Goal: Task Accomplishment & Management: Use online tool/utility

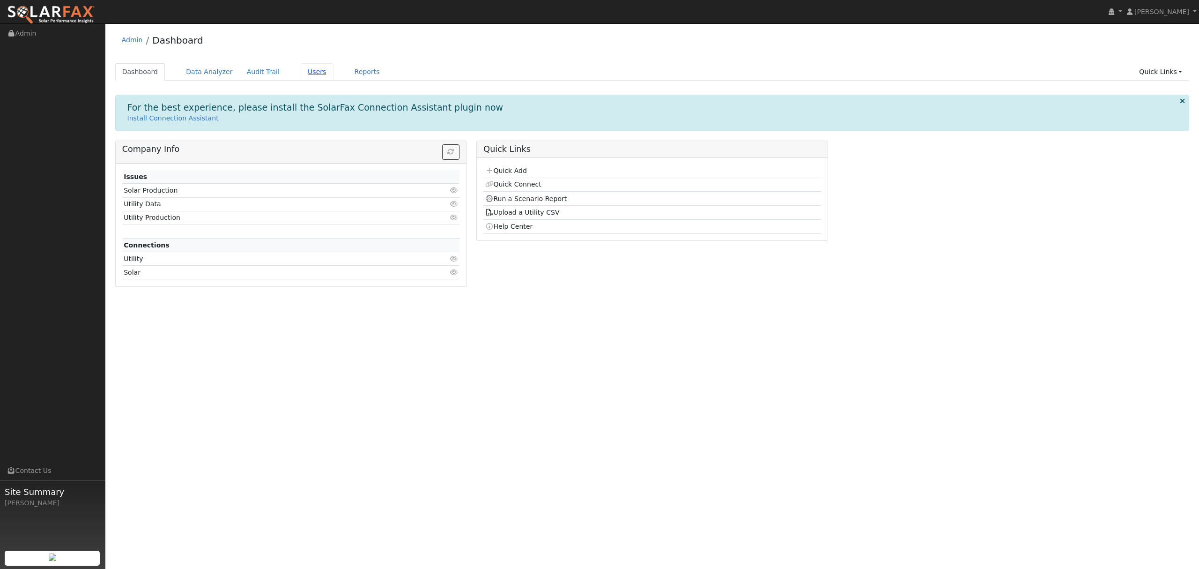
click at [306, 66] on link "Users" at bounding box center [317, 71] width 33 height 17
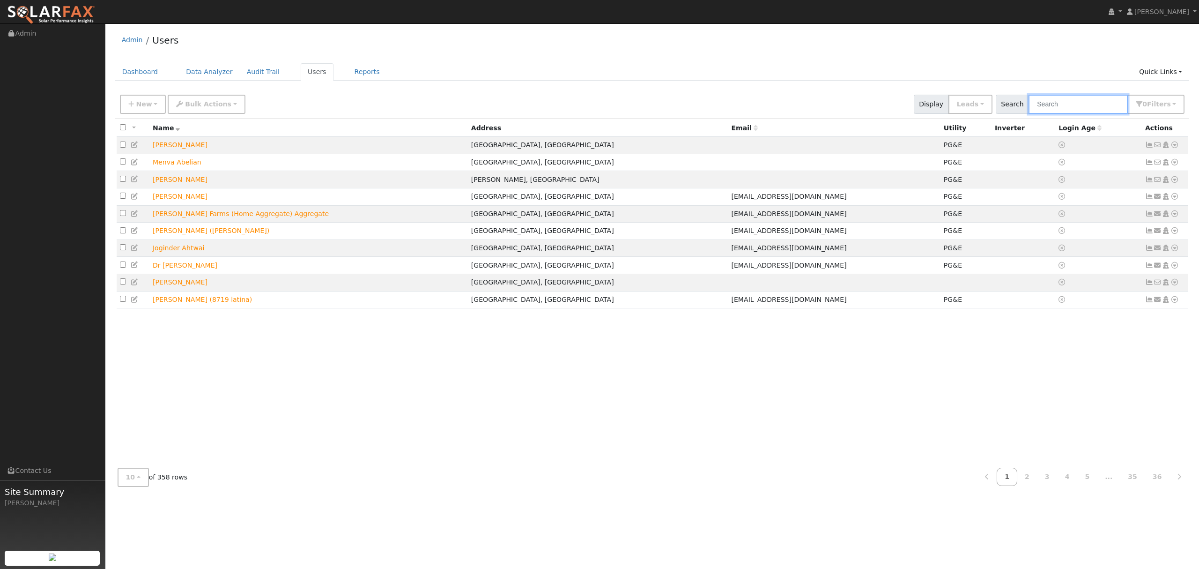
click at [1087, 107] on input "text" at bounding box center [1078, 104] width 99 height 19
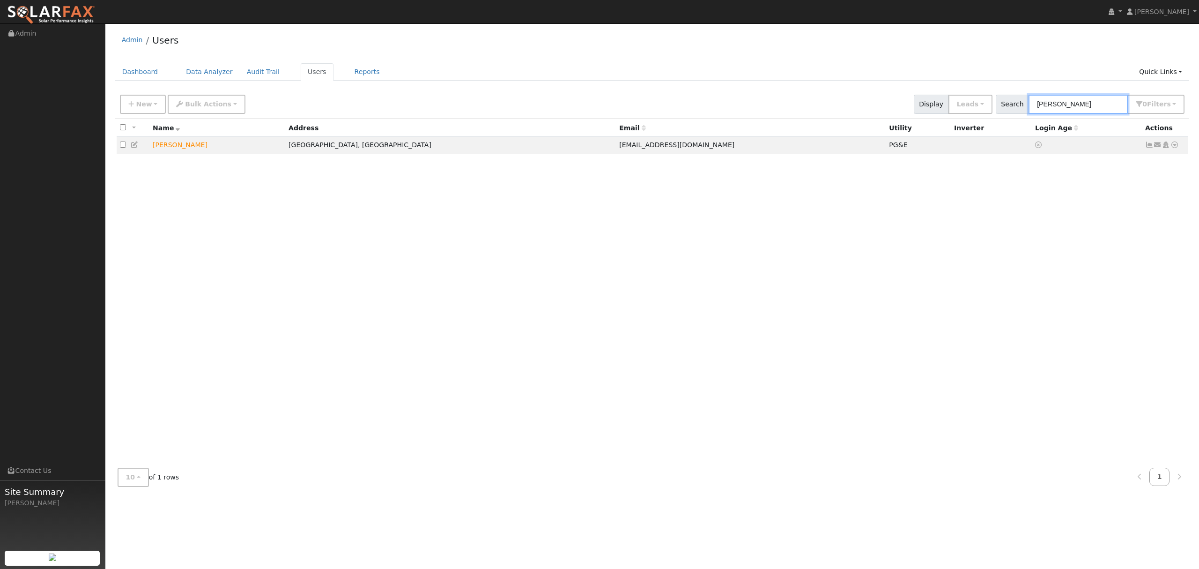
drag, startPoint x: 1075, startPoint y: 102, endPoint x: 1013, endPoint y: 114, distance: 63.1
click at [1013, 114] on div "New Add User Quick Add Quick Connect Quick Convert Lead Bulk Actions Send Email…" at bounding box center [652, 104] width 1075 height 29
type input "[PERSON_NAME]"
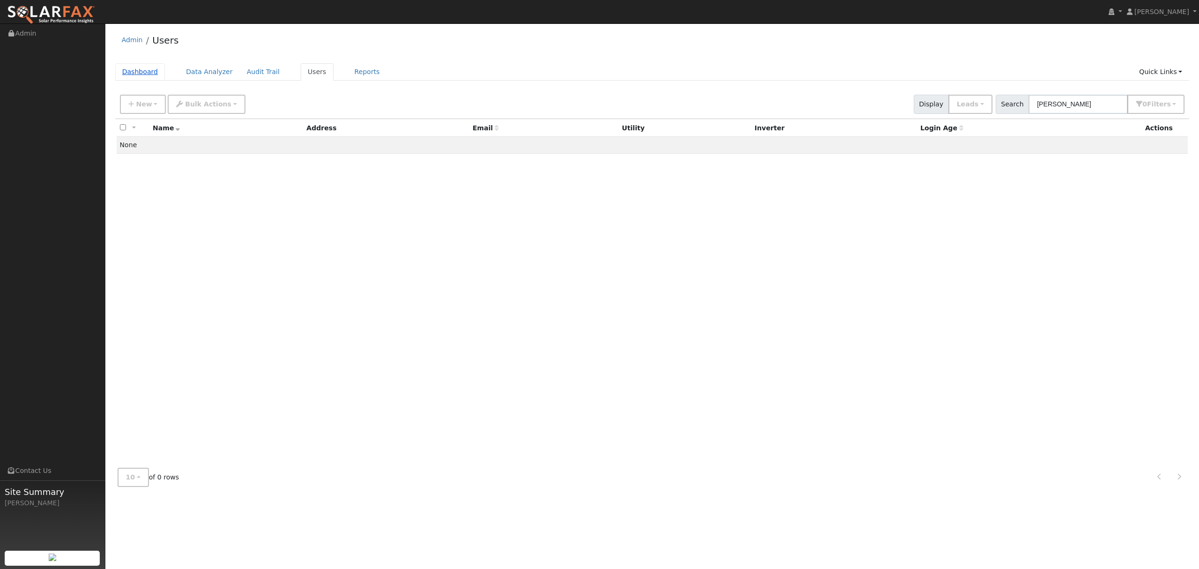
click at [145, 72] on link "Dashboard" at bounding box center [140, 71] width 50 height 17
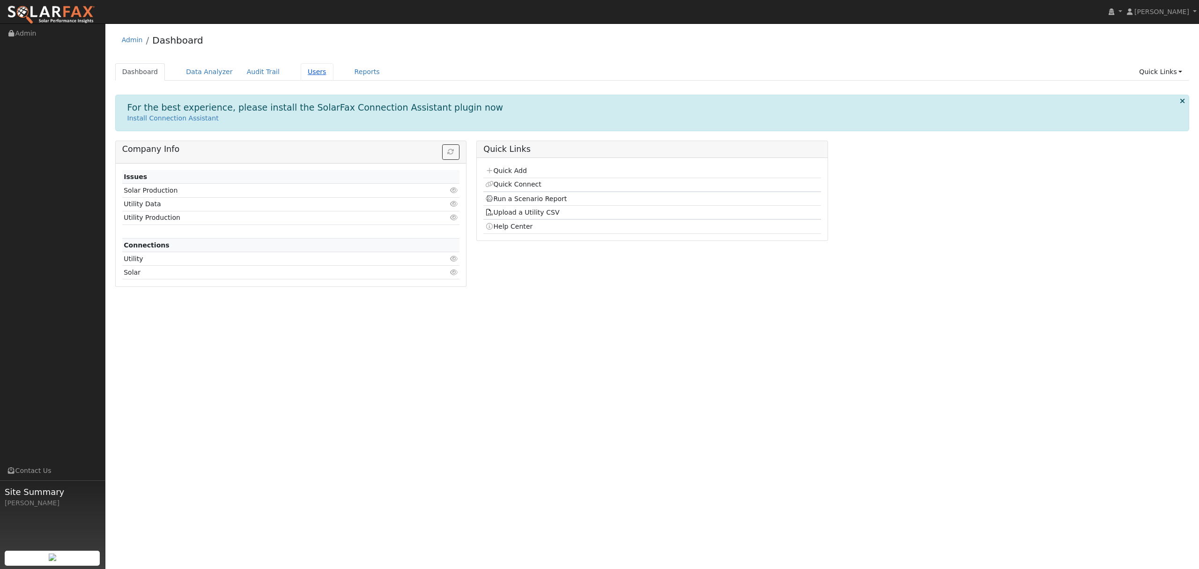
click at [308, 73] on link "Users" at bounding box center [317, 71] width 33 height 17
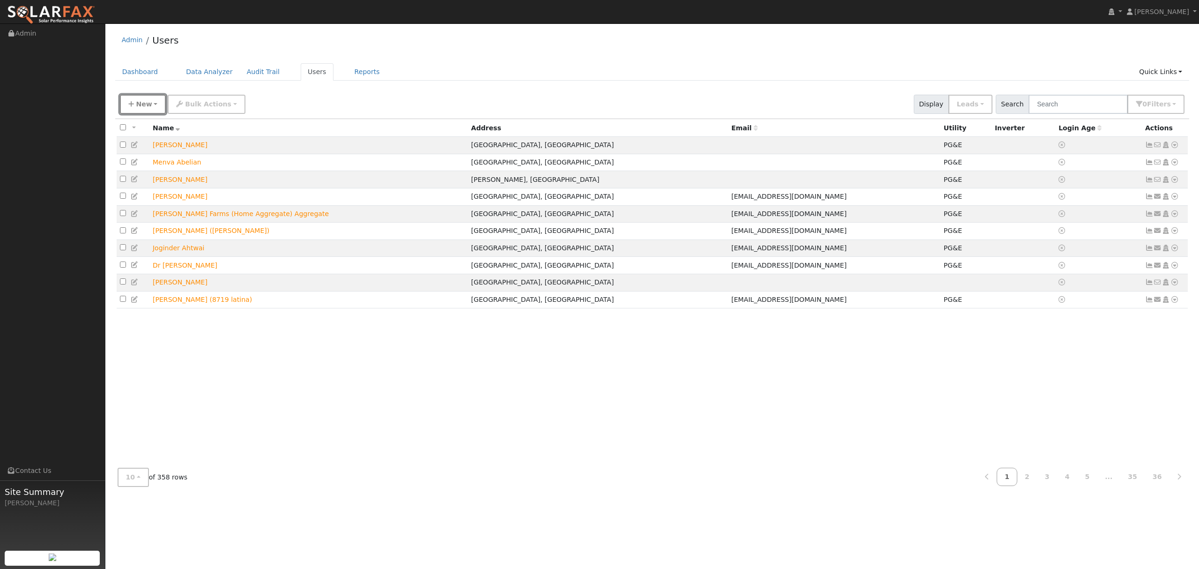
click at [141, 100] on span "New" at bounding box center [144, 103] width 16 height 7
click at [154, 146] on link "Quick Add" at bounding box center [159, 144] width 78 height 13
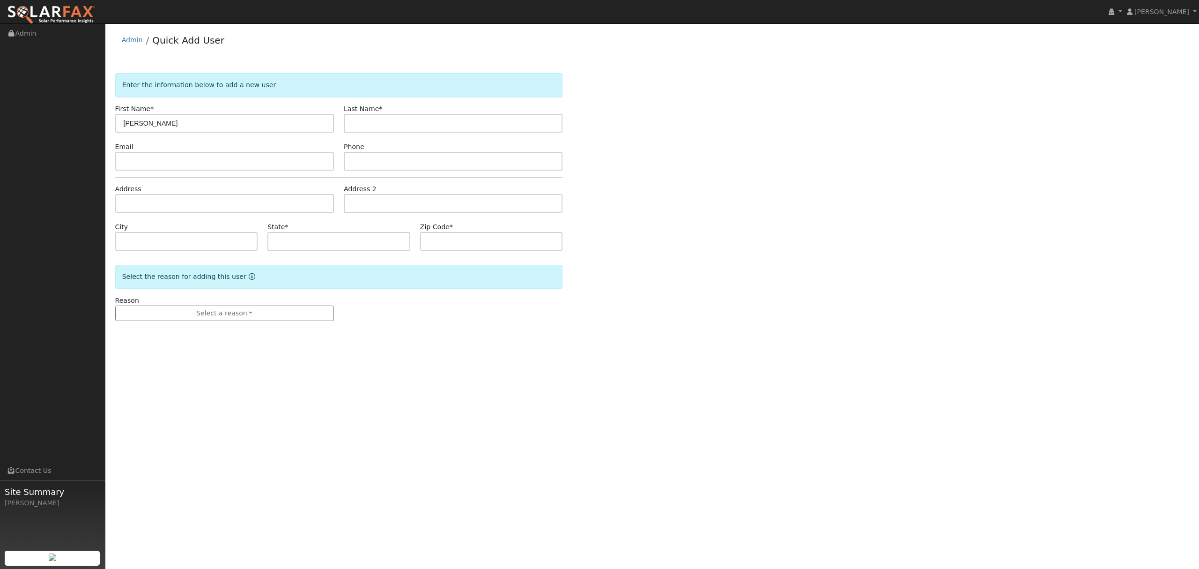
type input "Francine"
type input "Alford"
click at [185, 202] on input "text" at bounding box center [224, 203] width 219 height 19
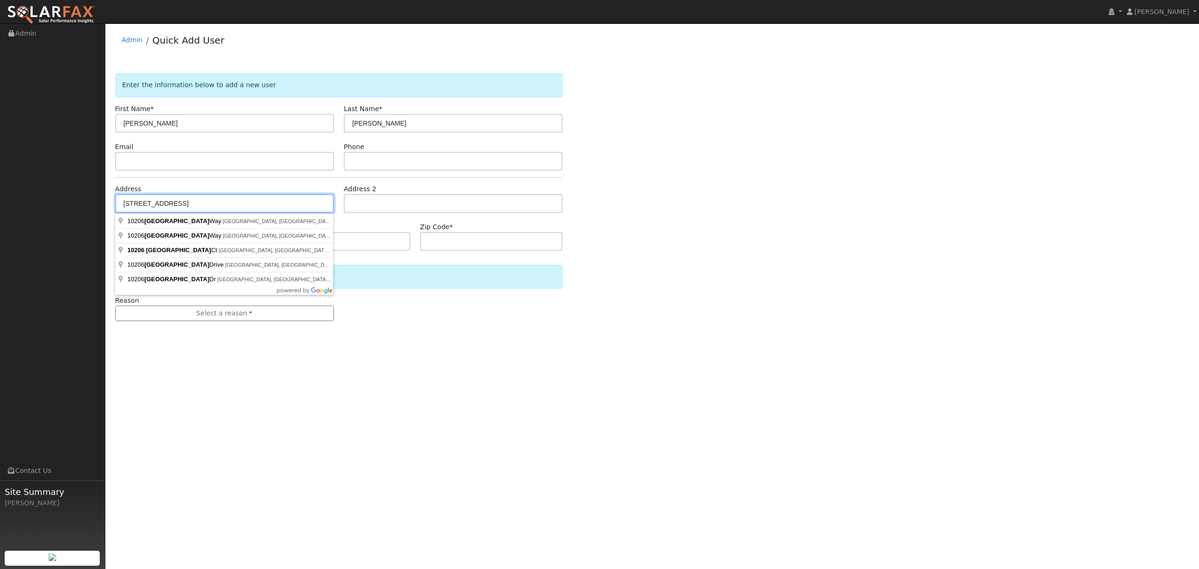
type input "Foxborough Way"
type input "Lodi"
type input "CA"
type input "95240"
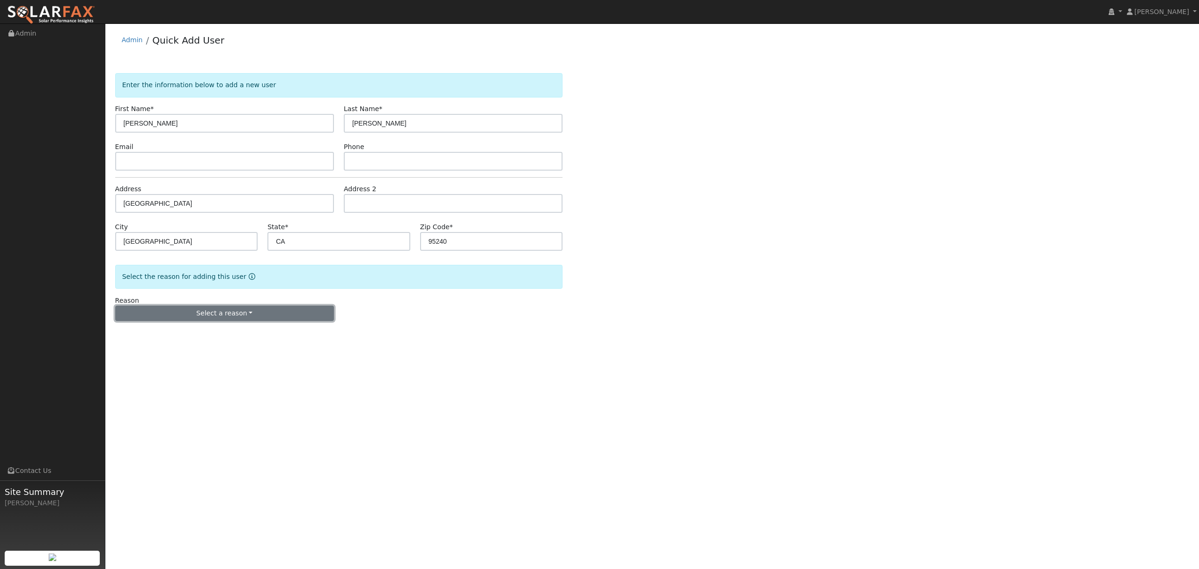
click at [208, 315] on button "Select a reason" at bounding box center [224, 313] width 219 height 16
click at [158, 333] on link "New lead" at bounding box center [168, 332] width 104 height 13
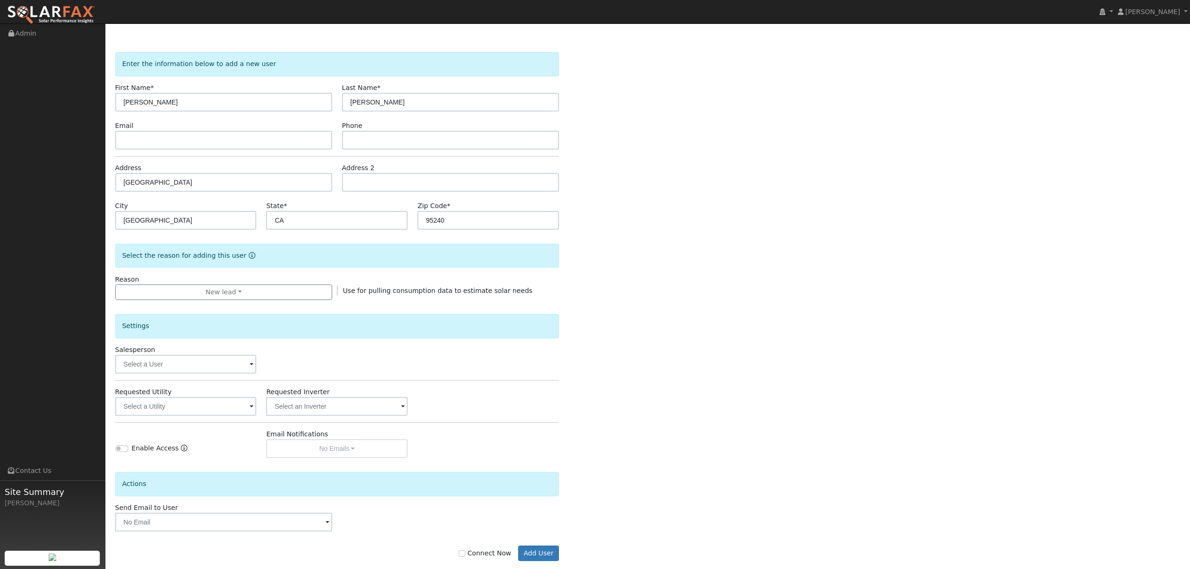
scroll to position [38, 0]
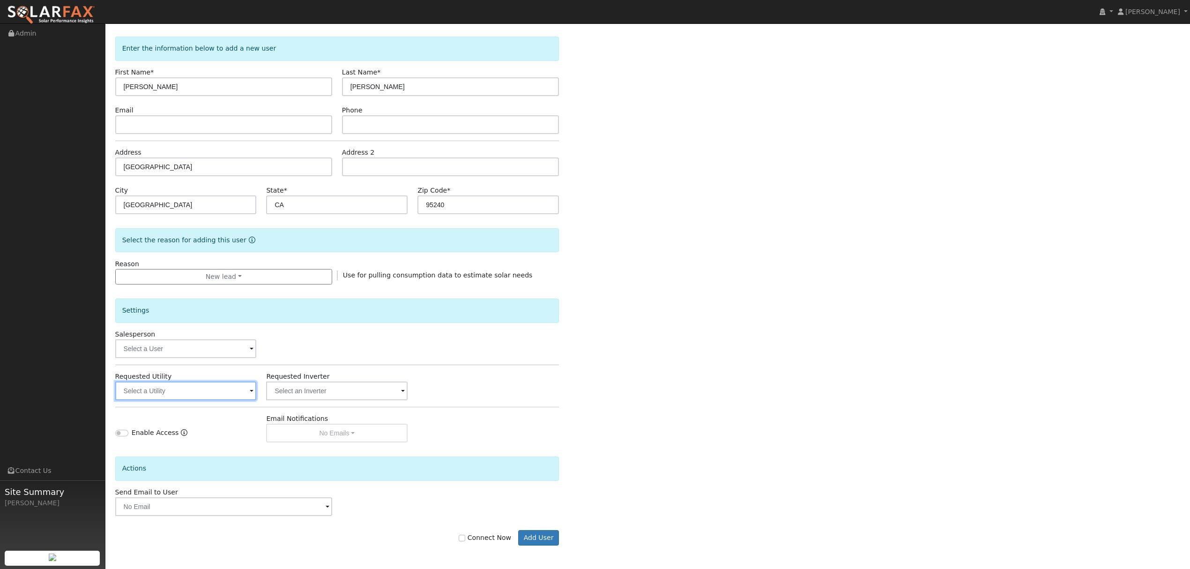
click at [207, 388] on input "text" at bounding box center [185, 390] width 141 height 19
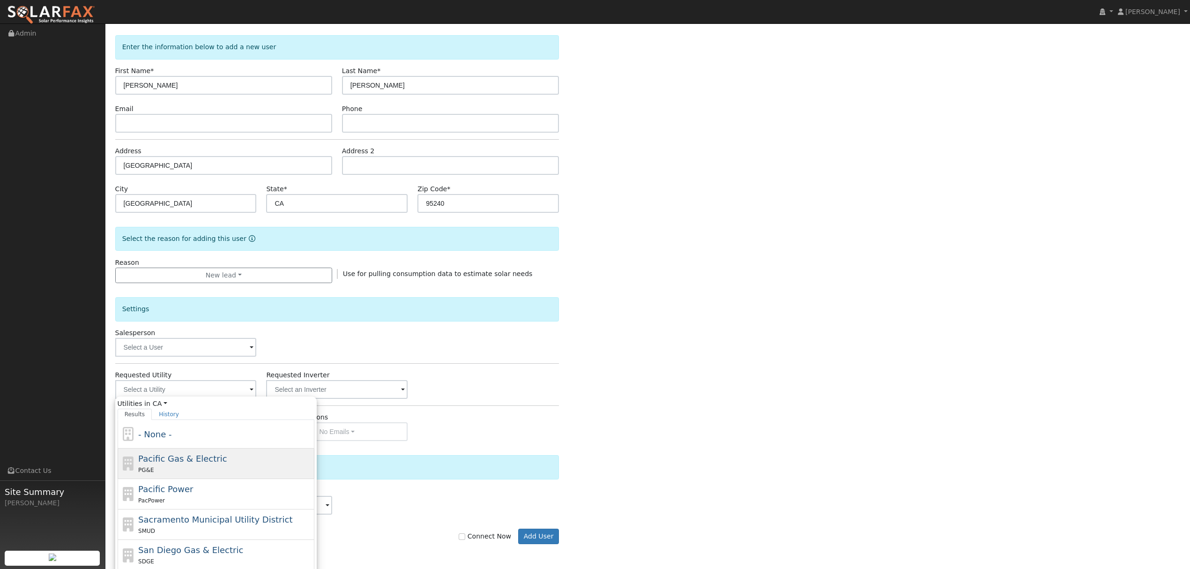
click at [152, 463] on span "Pacific Gas & Electric" at bounding box center [182, 458] width 89 height 10
type input "Pacific Gas & Electric"
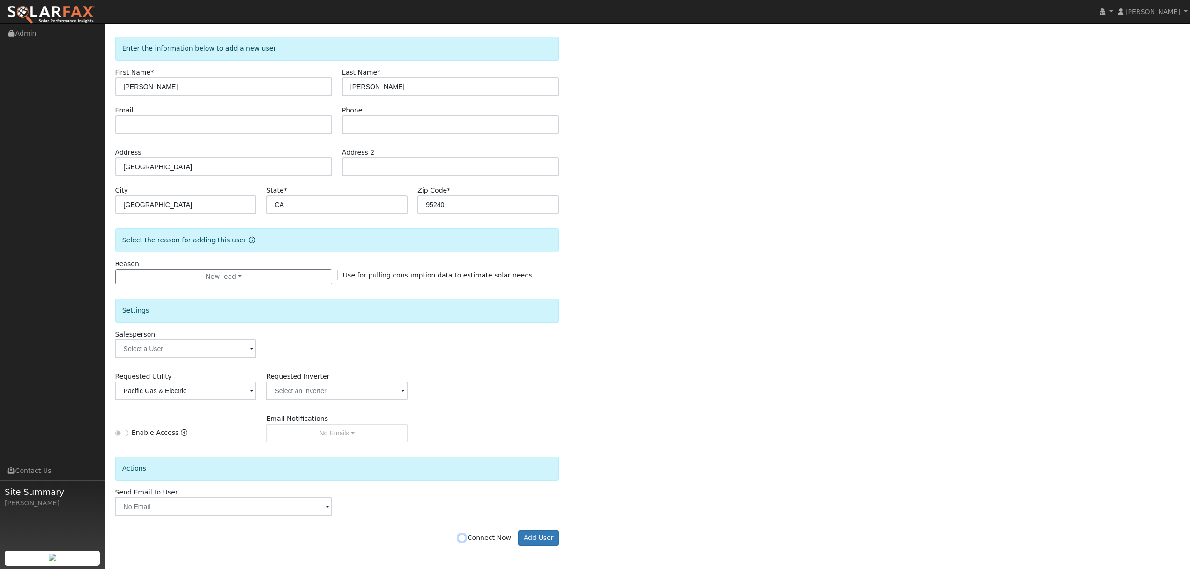
click at [465, 534] on input "Connect Now" at bounding box center [462, 537] width 7 height 7
checkbox input "true"
click at [556, 536] on button "Add User" at bounding box center [538, 538] width 41 height 16
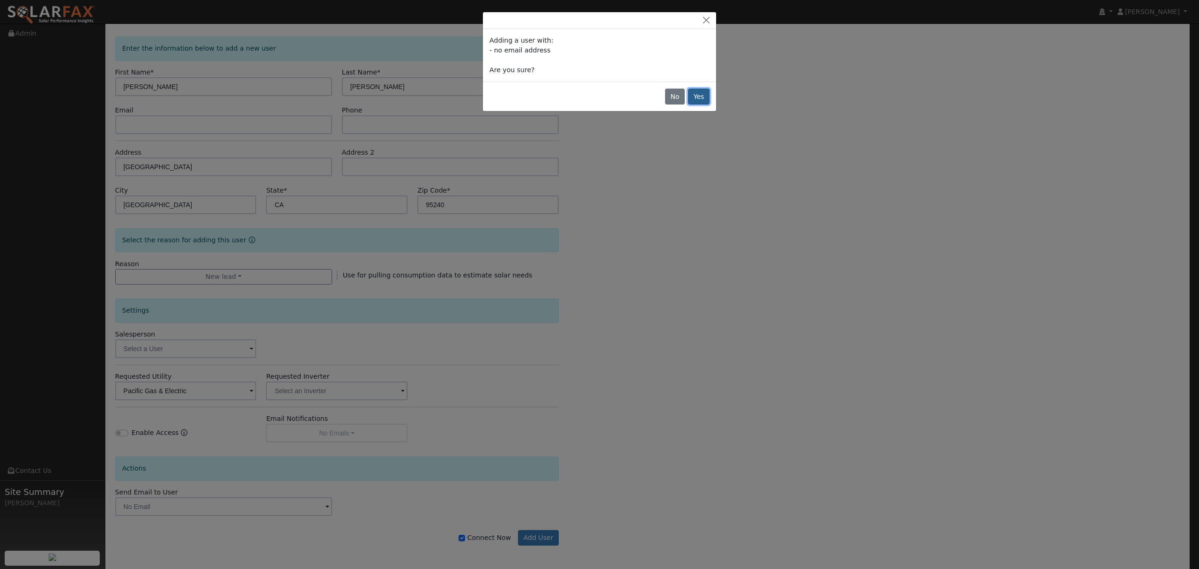
click at [703, 99] on button "Yes" at bounding box center [699, 97] width 22 height 16
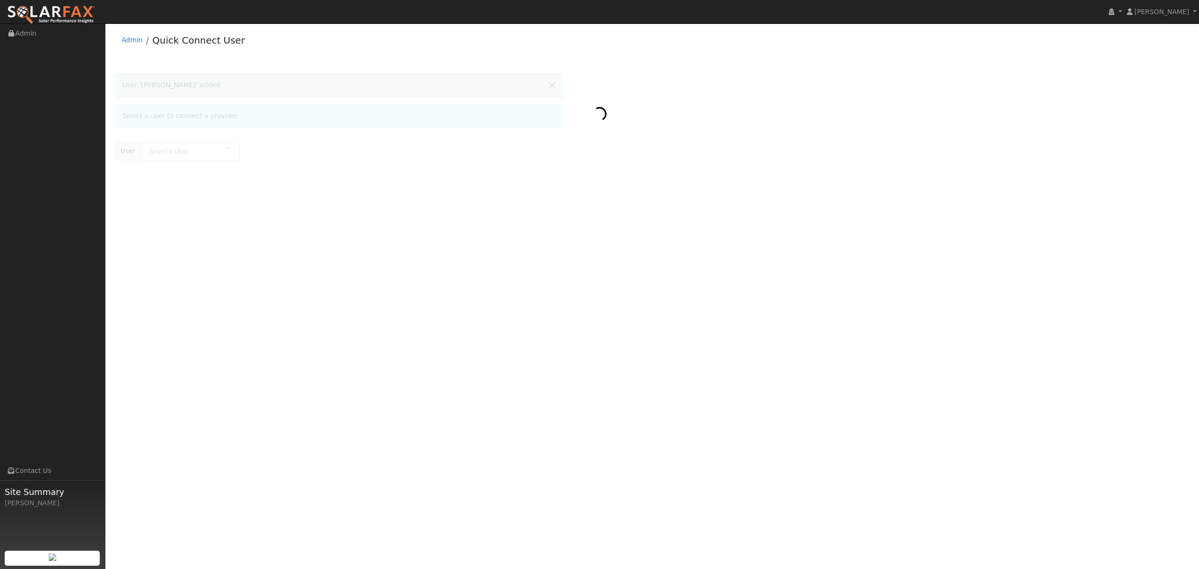
type input "[PERSON_NAME]"
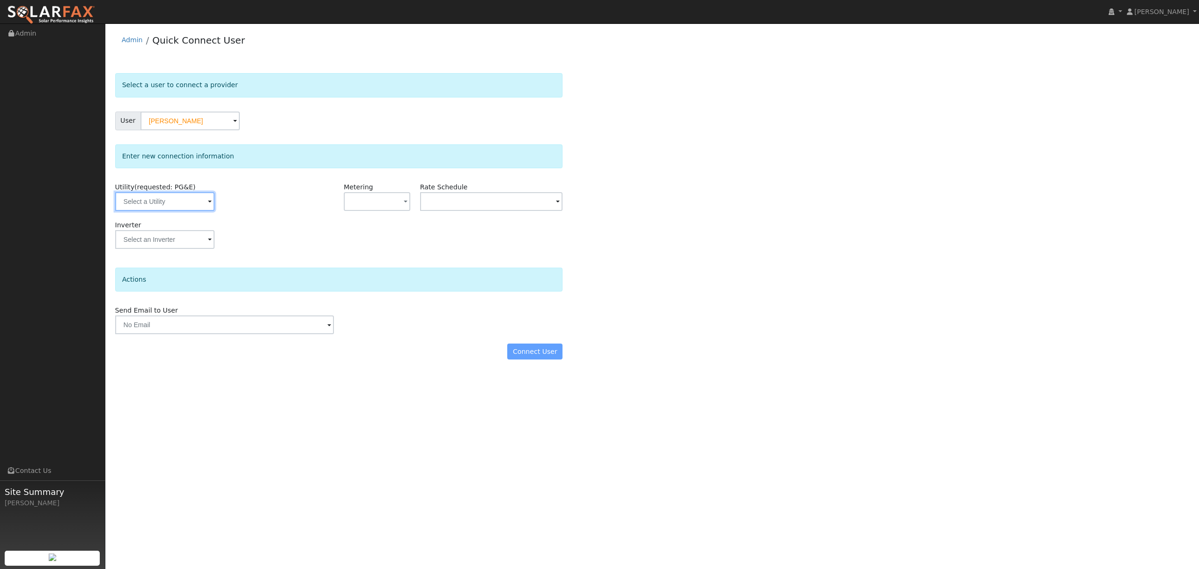
click at [192, 201] on input "text" at bounding box center [164, 201] width 99 height 19
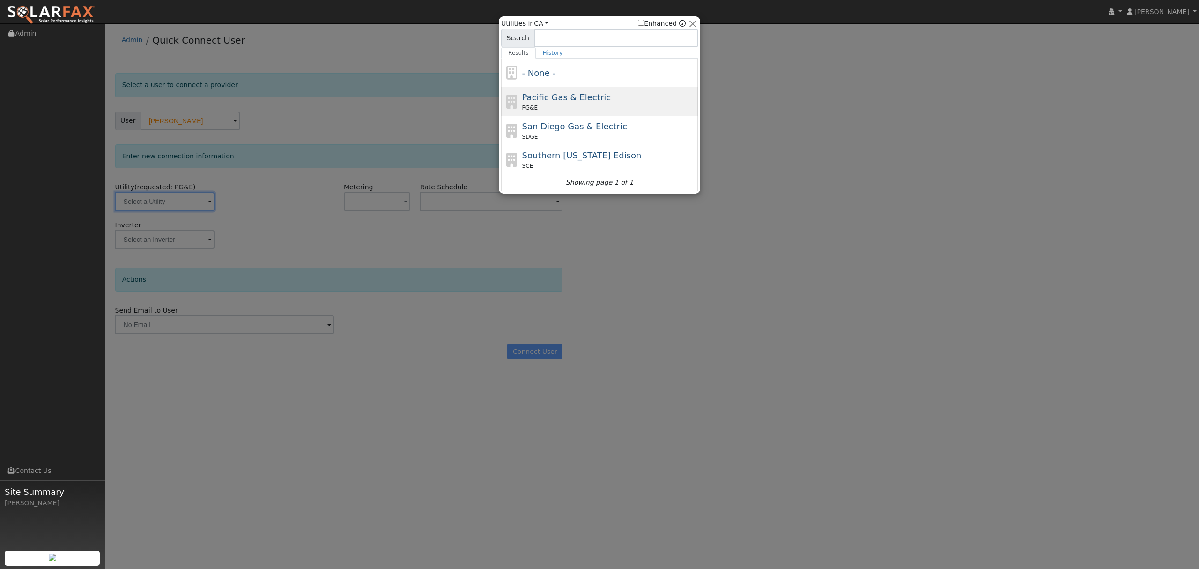
click at [565, 96] on span "Pacific Gas & Electric" at bounding box center [566, 97] width 89 height 10
type input "PG&E"
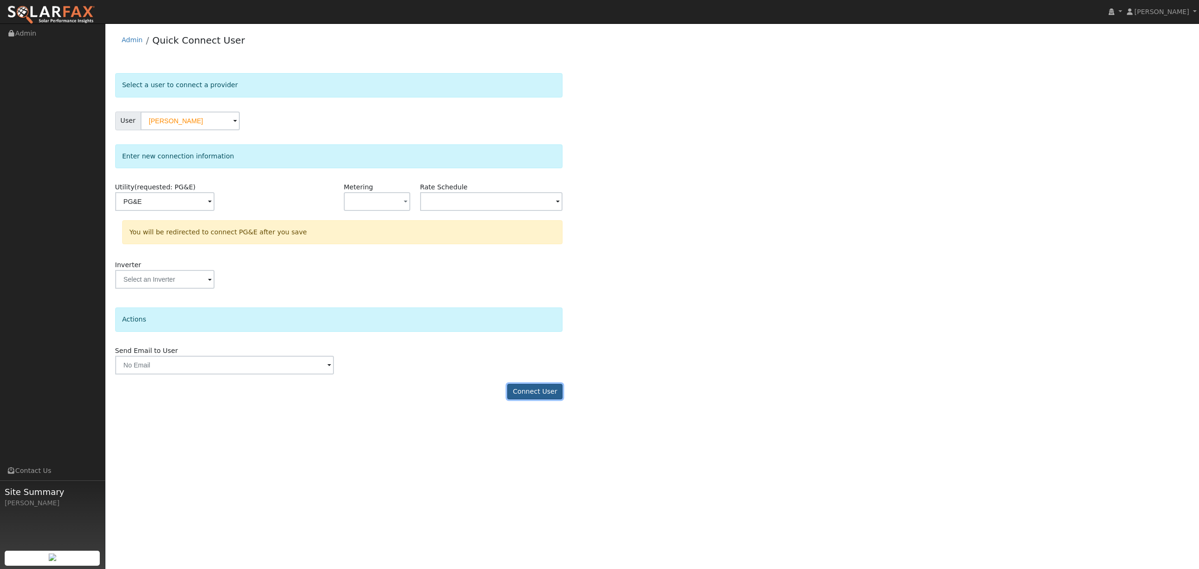
click at [544, 394] on button "Connect User" at bounding box center [534, 392] width 55 height 16
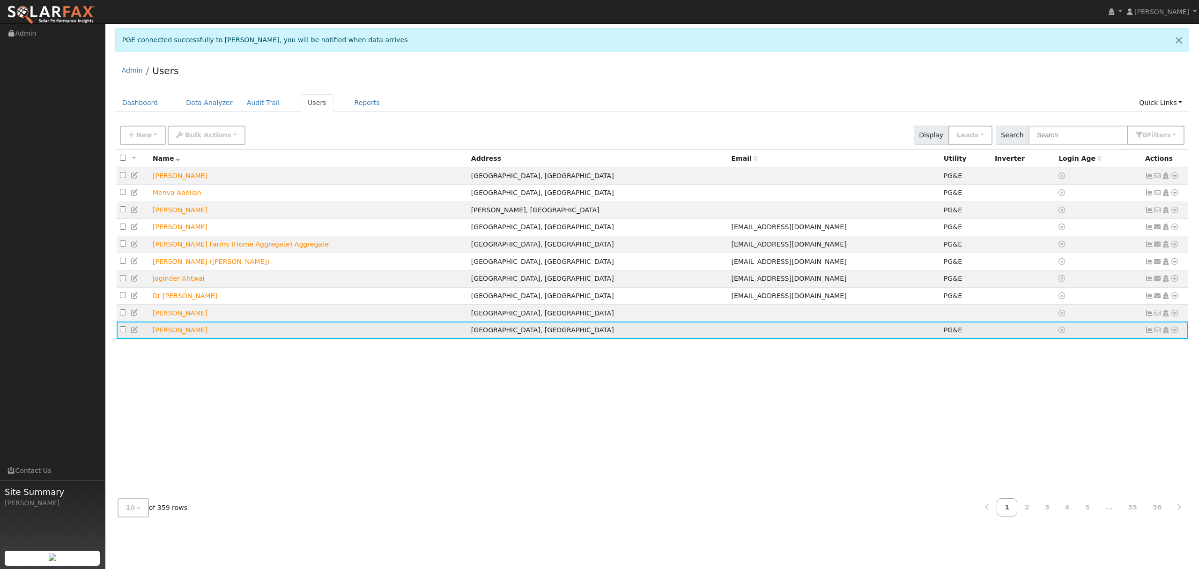
click at [1175, 333] on icon at bounding box center [1175, 329] width 8 height 7
click at [1161, 347] on link "Data Analyzer" at bounding box center [1144, 346] width 68 height 13
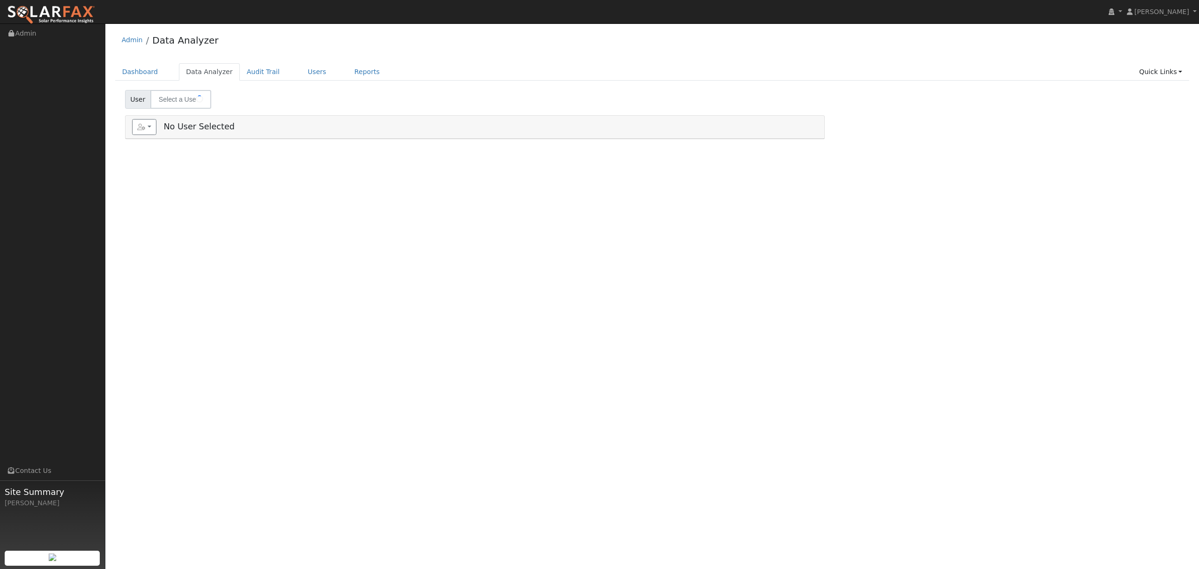
type input "Francine Alford"
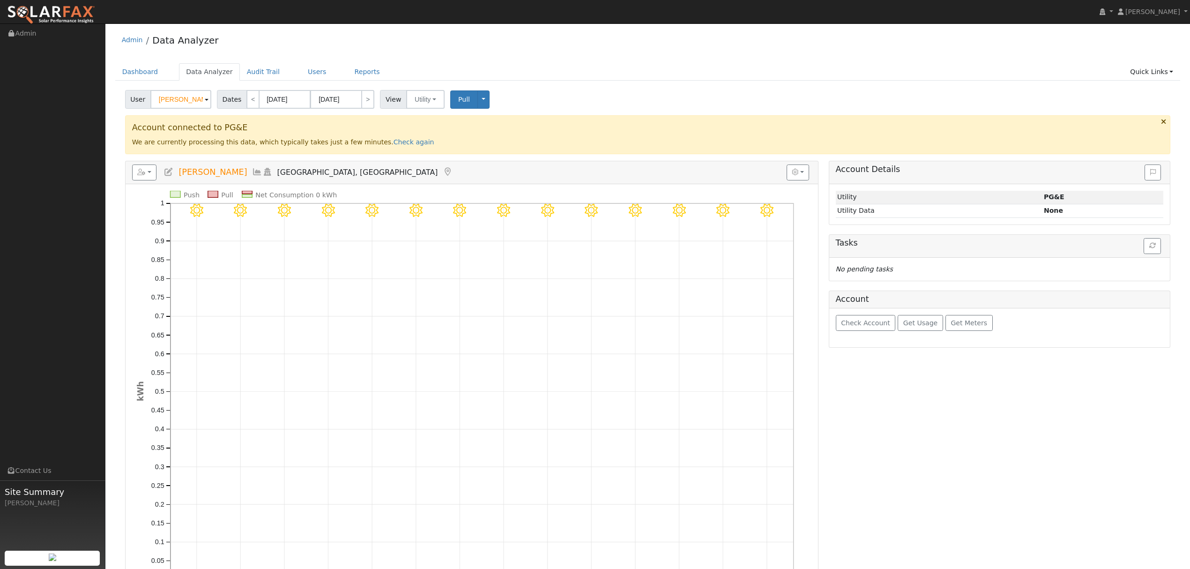
click at [252, 175] on icon at bounding box center [257, 172] width 10 height 8
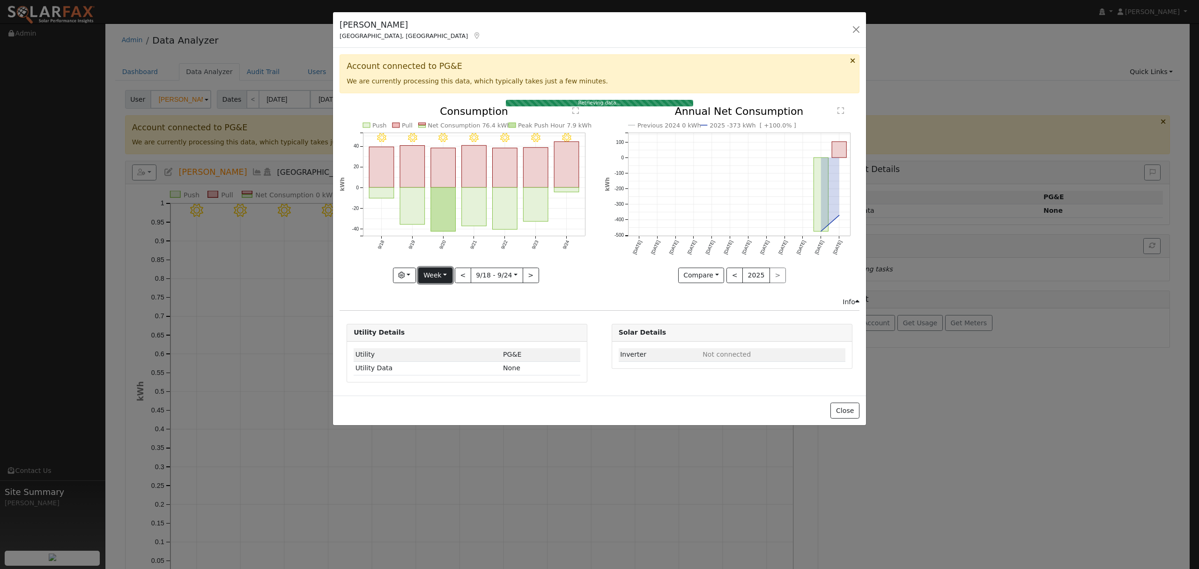
click at [437, 276] on button "Week" at bounding box center [435, 275] width 34 height 16
click at [448, 333] on link "Year" at bounding box center [451, 333] width 65 height 13
type input "2024-09-01"
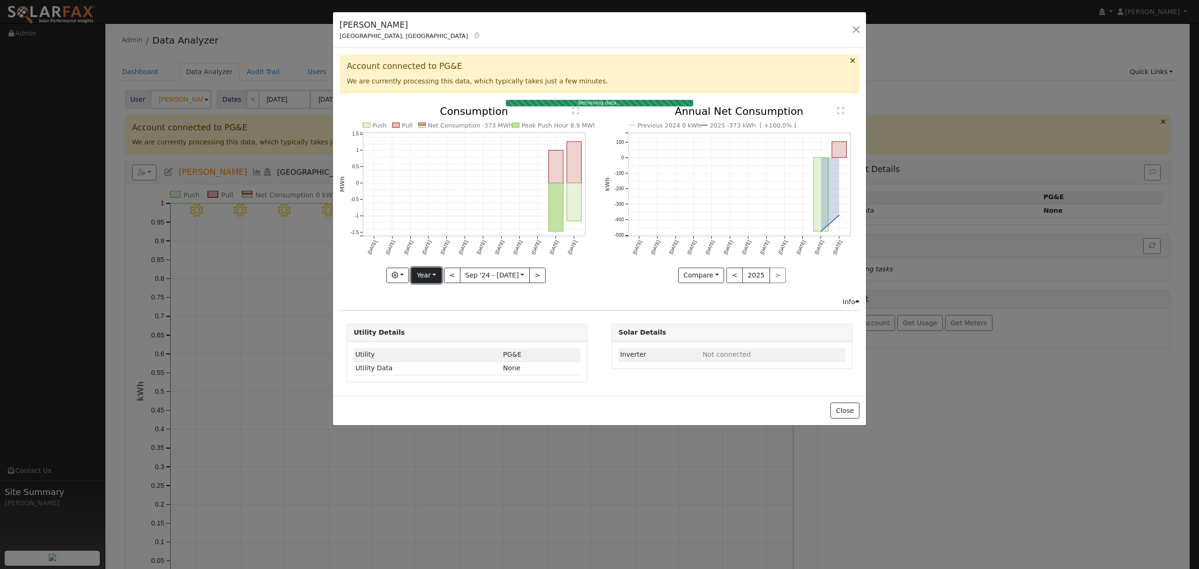
click at [436, 274] on button "Year" at bounding box center [426, 275] width 30 height 16
click at [432, 334] on link "Year" at bounding box center [444, 333] width 65 height 13
click at [856, 28] on button "button" at bounding box center [856, 29] width 13 height 13
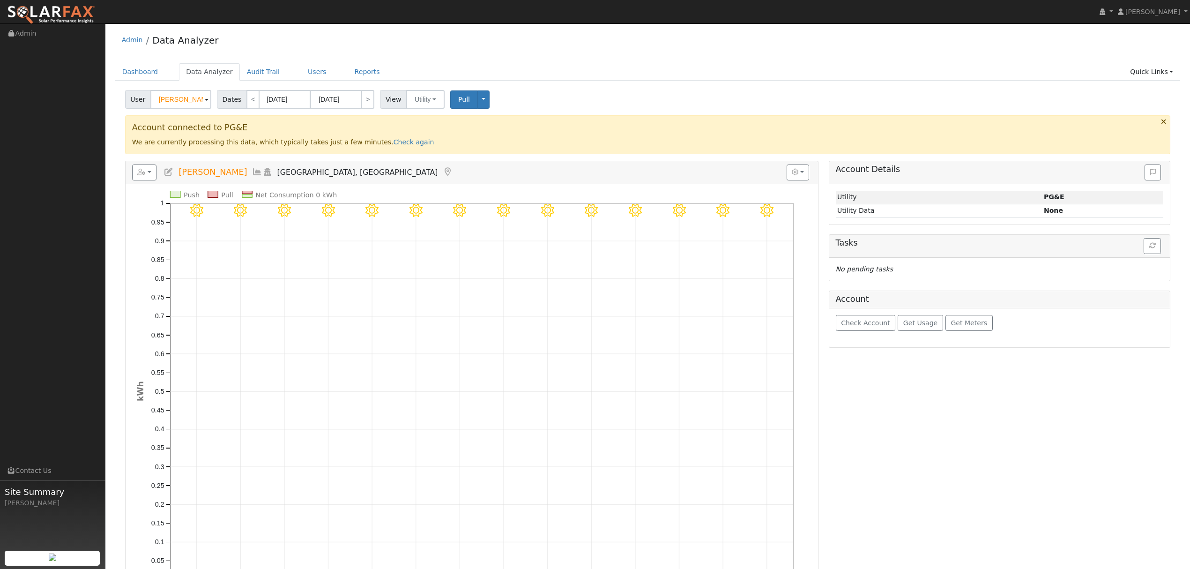
click at [252, 171] on icon at bounding box center [257, 172] width 10 height 8
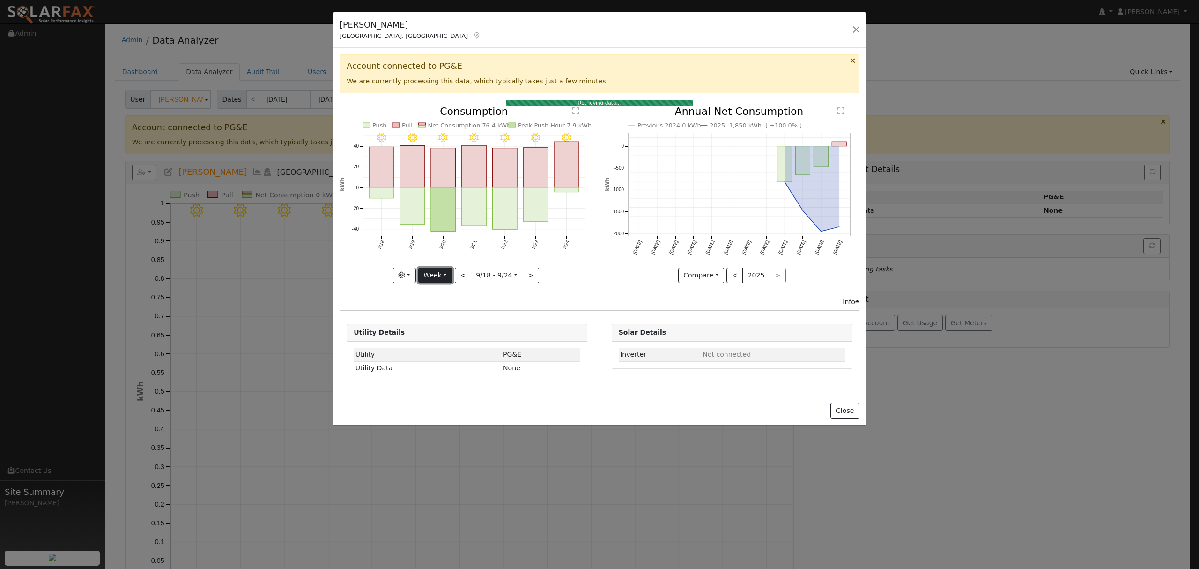
click at [438, 281] on button "Week" at bounding box center [435, 275] width 34 height 16
click at [439, 334] on link "Year" at bounding box center [451, 333] width 65 height 13
type input "2024-09-01"
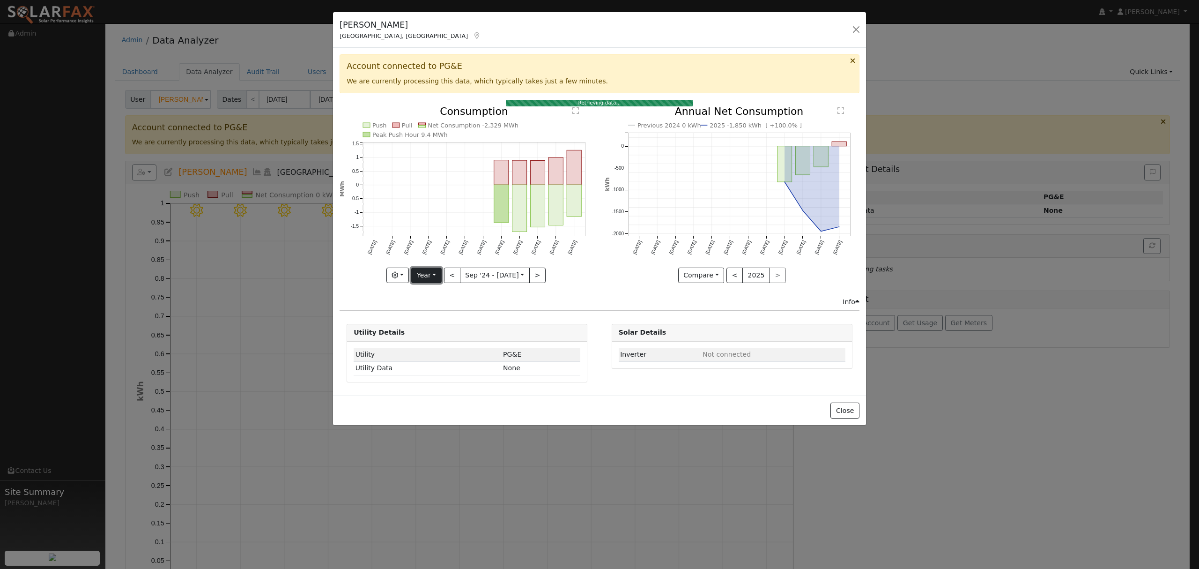
click at [435, 274] on button "Year" at bounding box center [426, 275] width 30 height 16
click at [429, 333] on link "Year" at bounding box center [444, 333] width 65 height 13
click at [854, 31] on button "button" at bounding box center [856, 29] width 13 height 13
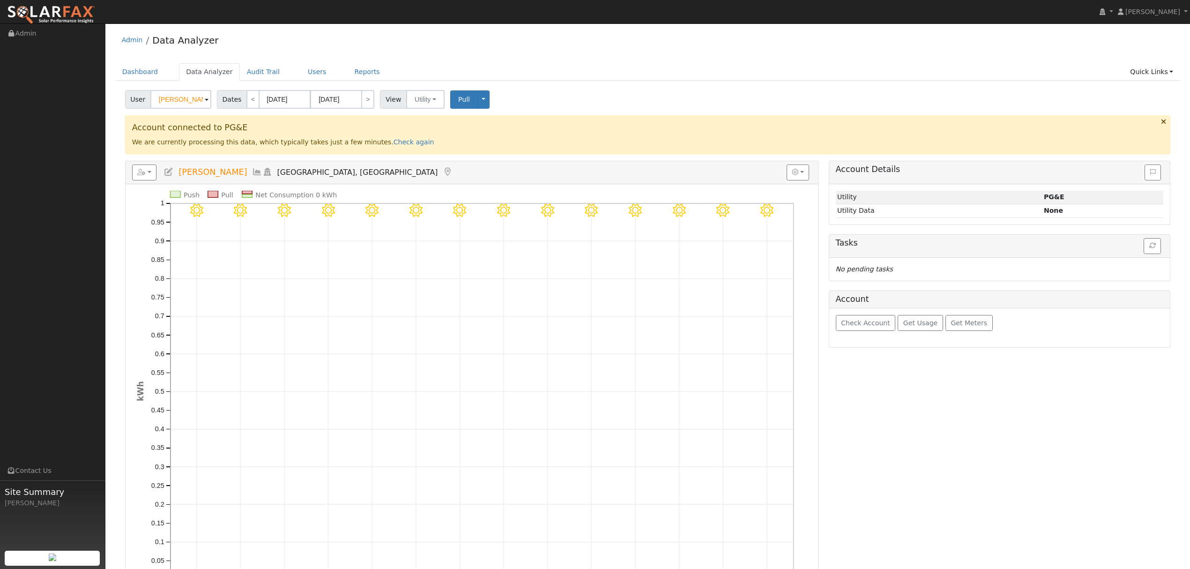
click at [252, 173] on icon at bounding box center [257, 172] width 10 height 8
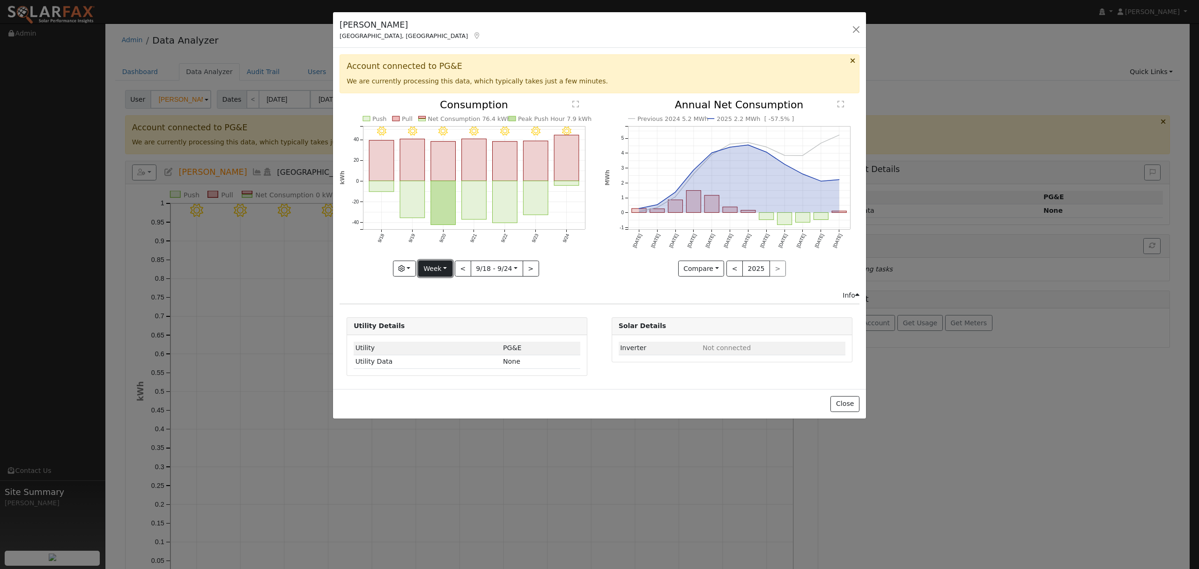
click at [431, 272] on button "Week" at bounding box center [435, 268] width 34 height 16
click at [438, 333] on link "Year" at bounding box center [451, 327] width 65 height 13
type input "2024-09-01"
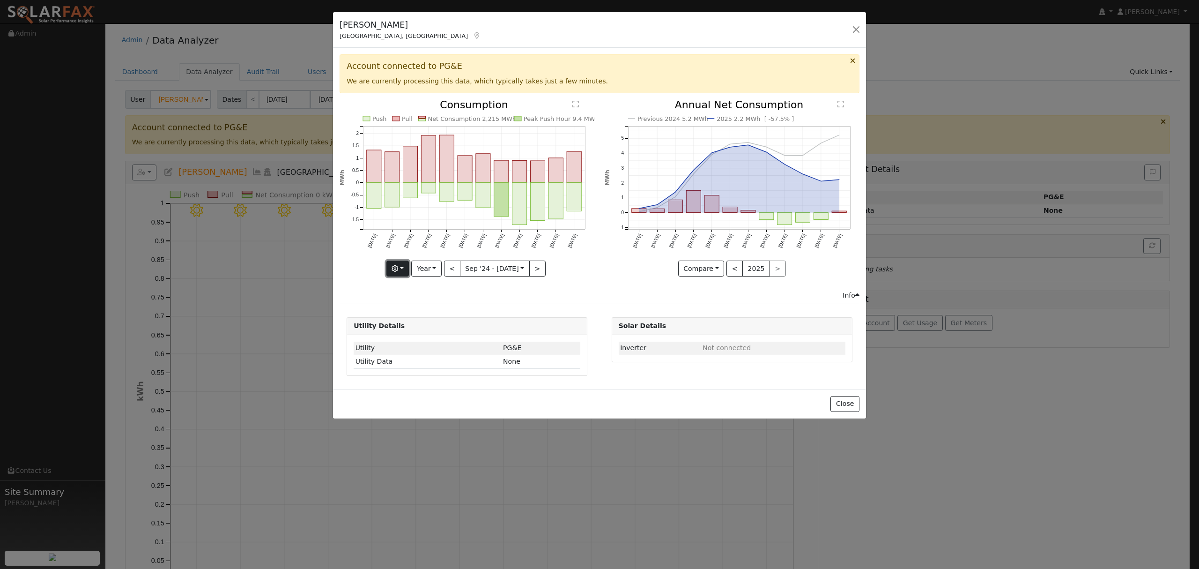
click at [402, 267] on button "button" at bounding box center [397, 268] width 23 height 16
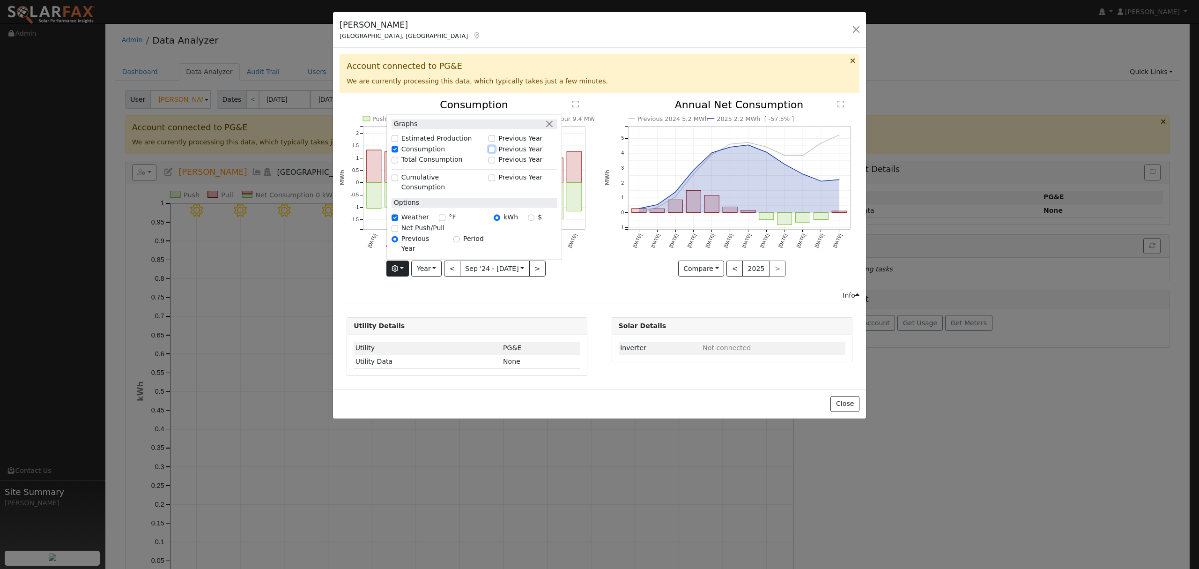
click at [494, 152] on input "Previous Year" at bounding box center [492, 149] width 7 height 7
checkbox input "true"
click at [604, 294] on div "Info" at bounding box center [600, 295] width 530 height 10
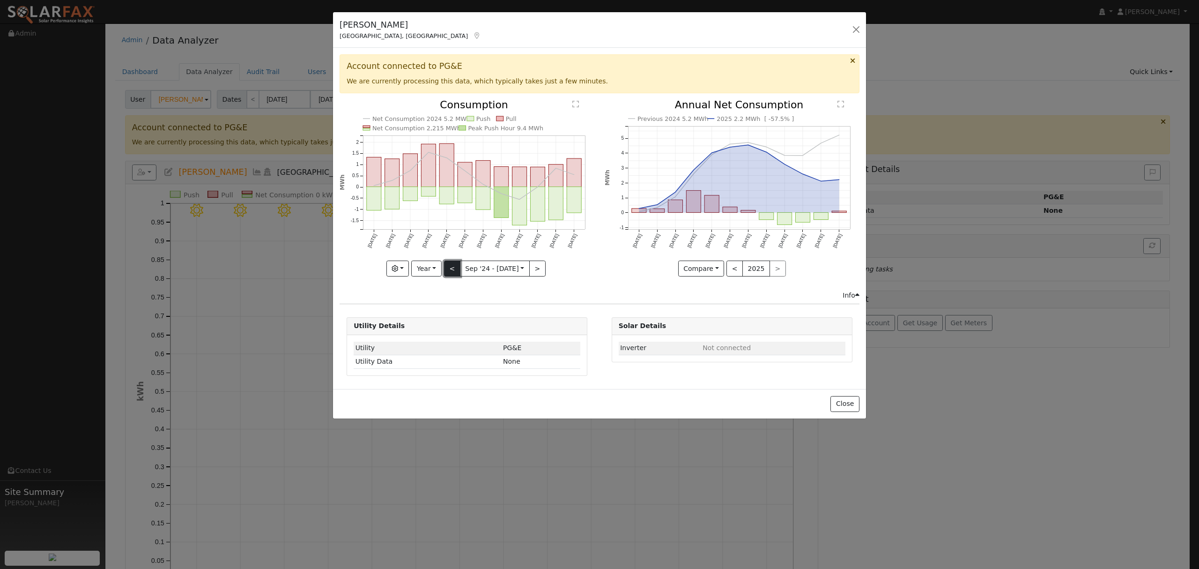
click at [452, 268] on button "<" at bounding box center [452, 268] width 16 height 16
click at [540, 270] on button ">" at bounding box center [537, 268] width 16 height 16
type input "2024-09-01"
click at [847, 409] on button "Close" at bounding box center [845, 404] width 29 height 16
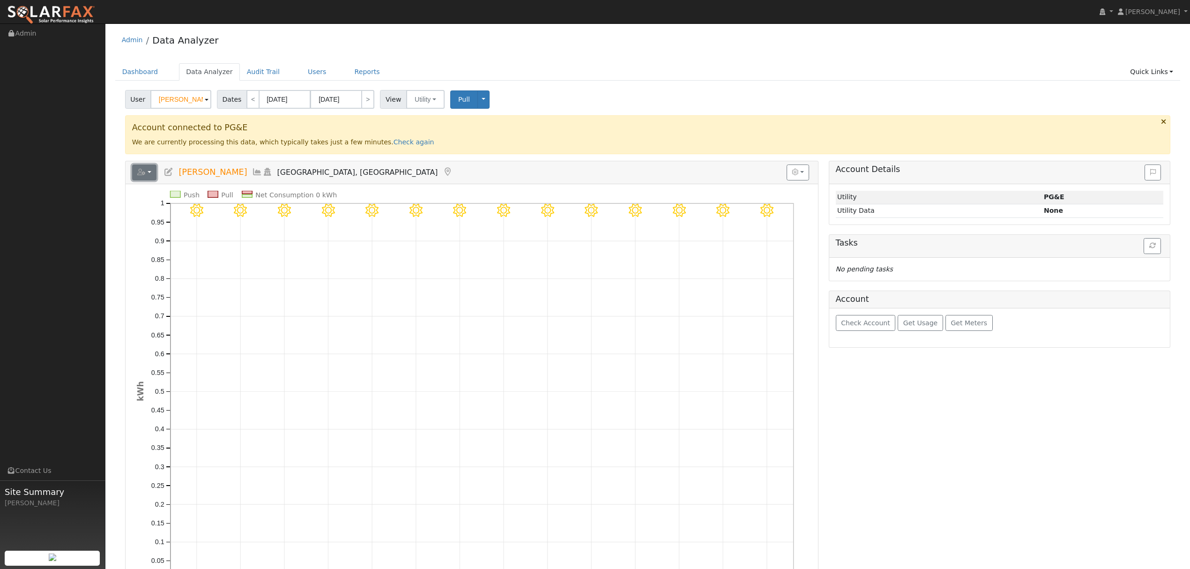
click at [149, 174] on button "button" at bounding box center [144, 172] width 25 height 16
click at [0, 0] on link "Energy Audit" at bounding box center [0, 0] width 0 height 0
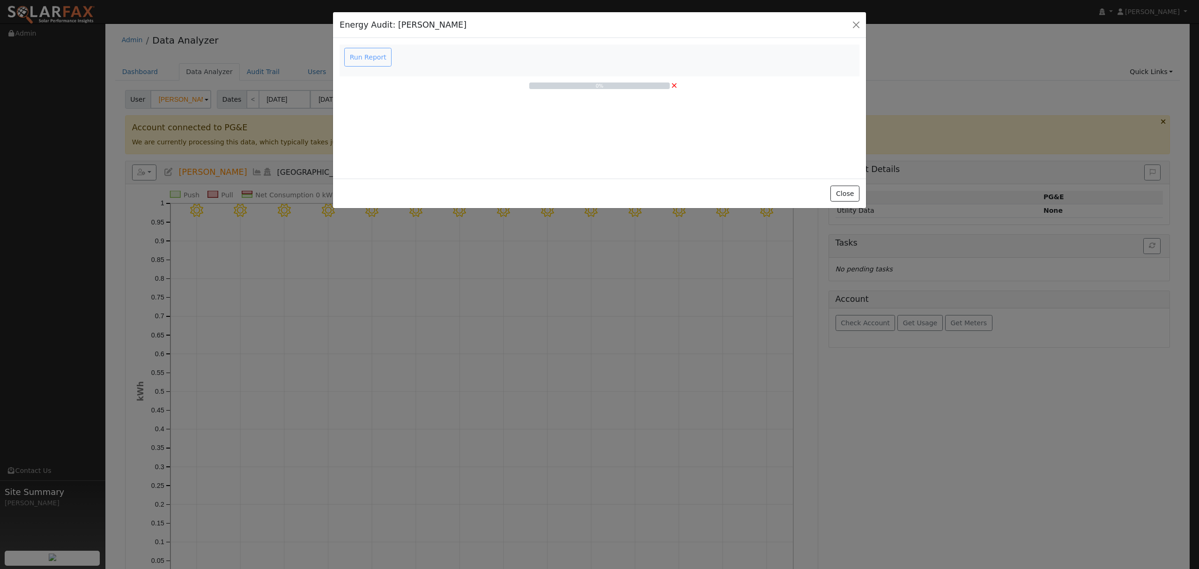
click at [367, 57] on div "Run Report" at bounding box center [369, 57] width 53 height 19
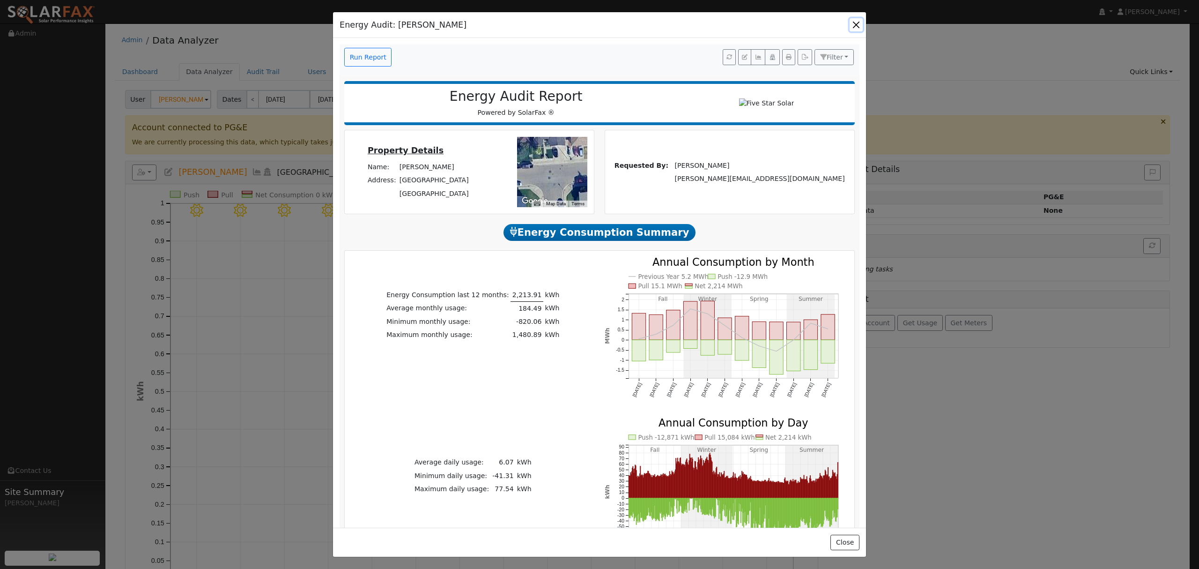
click at [853, 25] on button "button" at bounding box center [856, 24] width 13 height 13
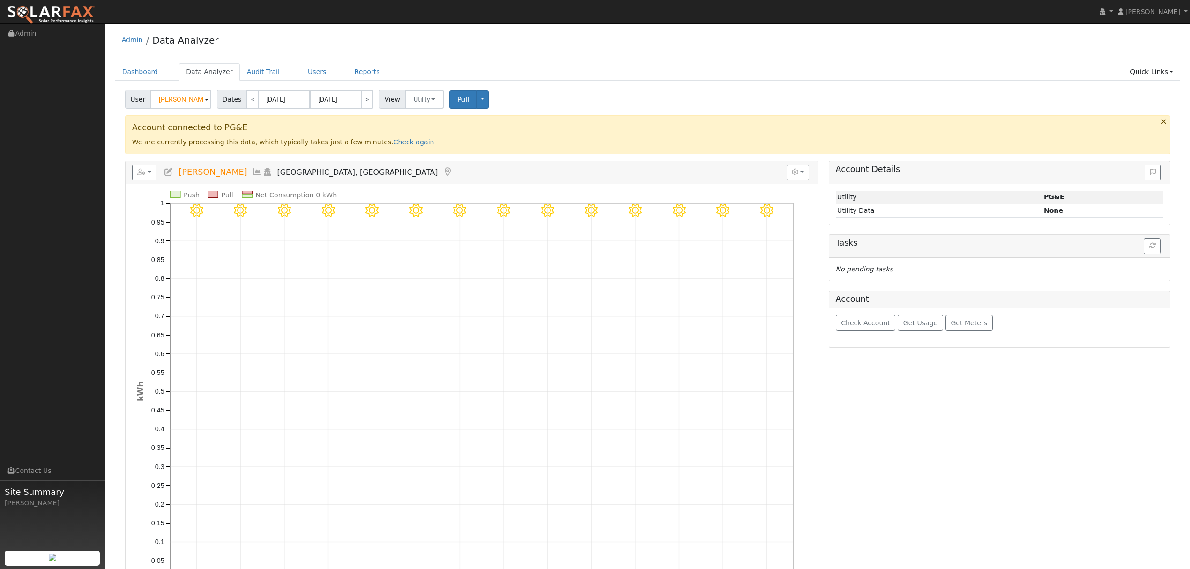
click at [252, 171] on icon at bounding box center [257, 172] width 10 height 8
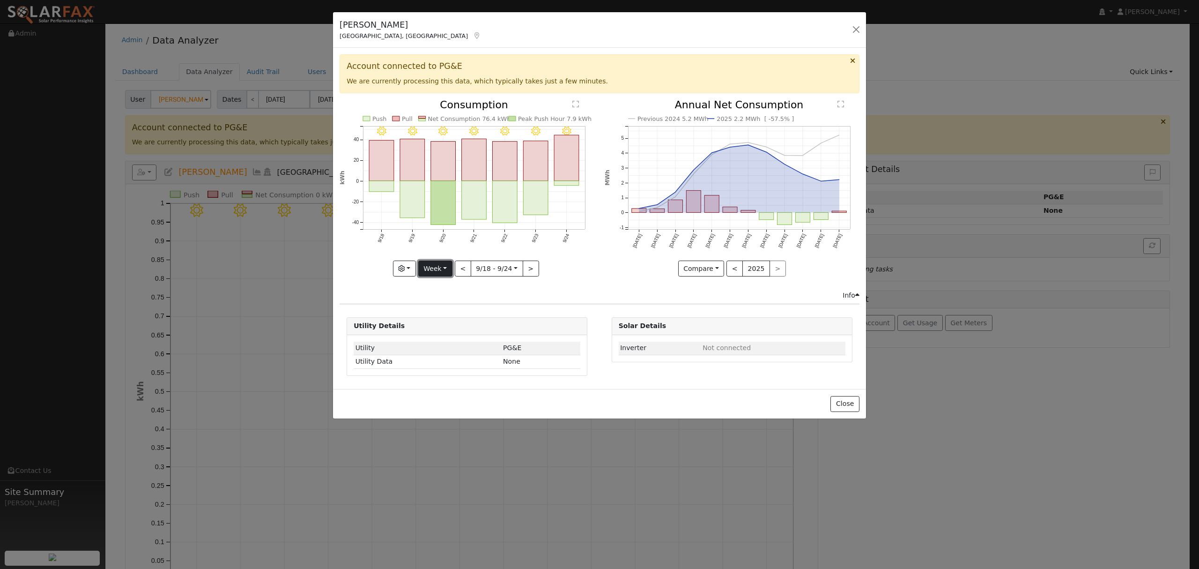
click at [445, 268] on button "Week" at bounding box center [435, 268] width 34 height 16
click at [445, 325] on link "Year" at bounding box center [451, 327] width 65 height 13
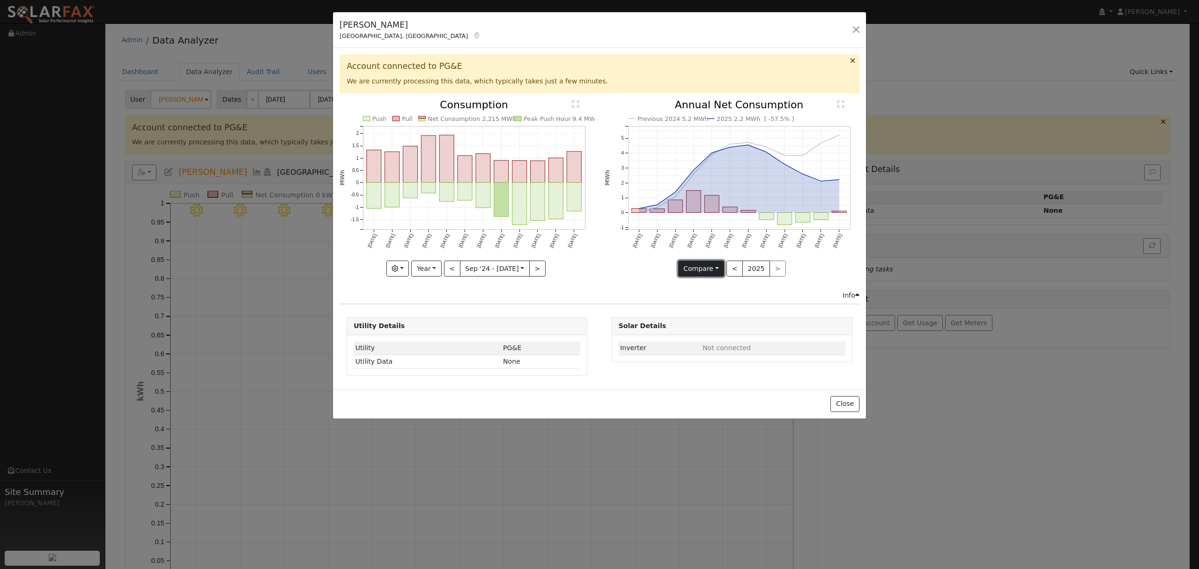
click at [711, 272] on button "Compare" at bounding box center [701, 268] width 46 height 16
click at [727, 287] on link "Compare Previous" at bounding box center [715, 287] width 73 height 13
click at [733, 269] on button "<" at bounding box center [735, 268] width 16 height 16
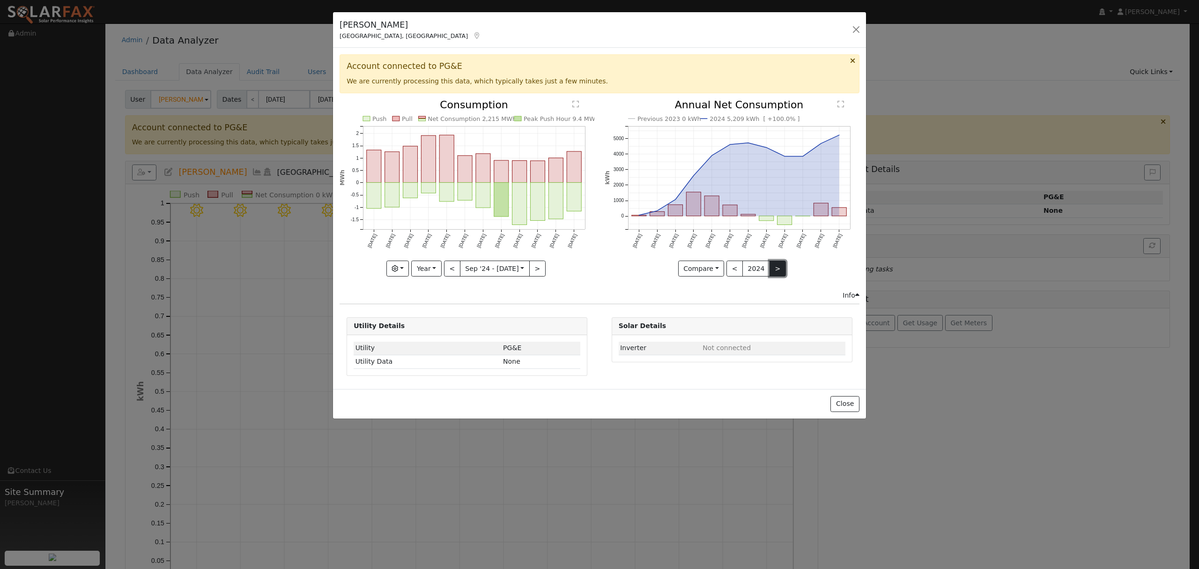
click at [774, 270] on button ">" at bounding box center [778, 268] width 16 height 16
click at [449, 268] on button "<" at bounding box center [452, 268] width 16 height 16
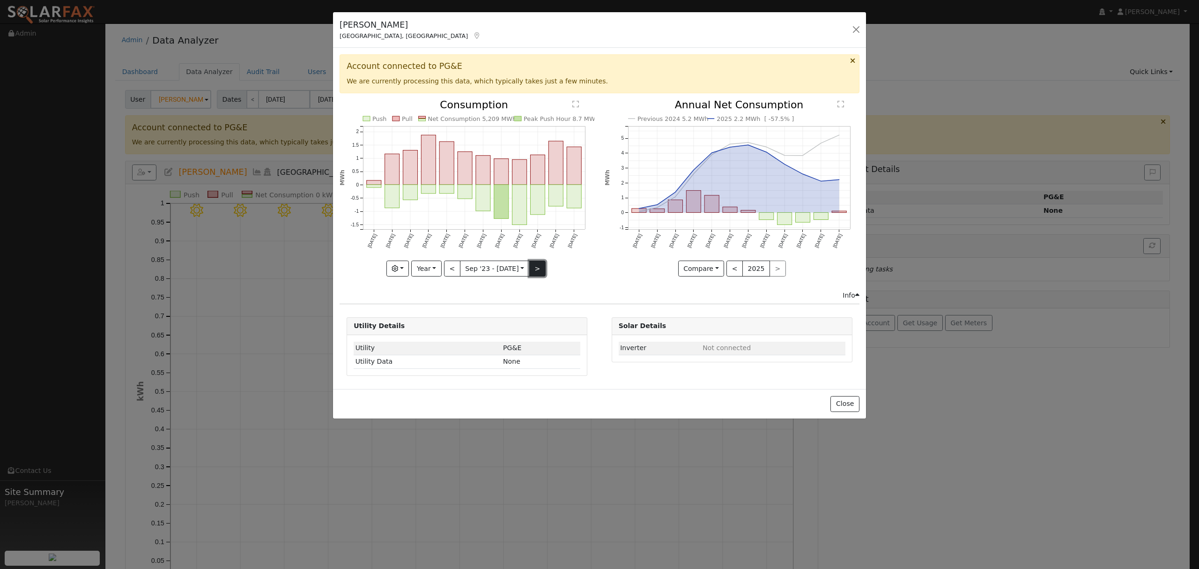
click at [533, 268] on button ">" at bounding box center [537, 268] width 16 height 16
type input "2024-09-01"
click at [400, 273] on button "button" at bounding box center [397, 268] width 23 height 16
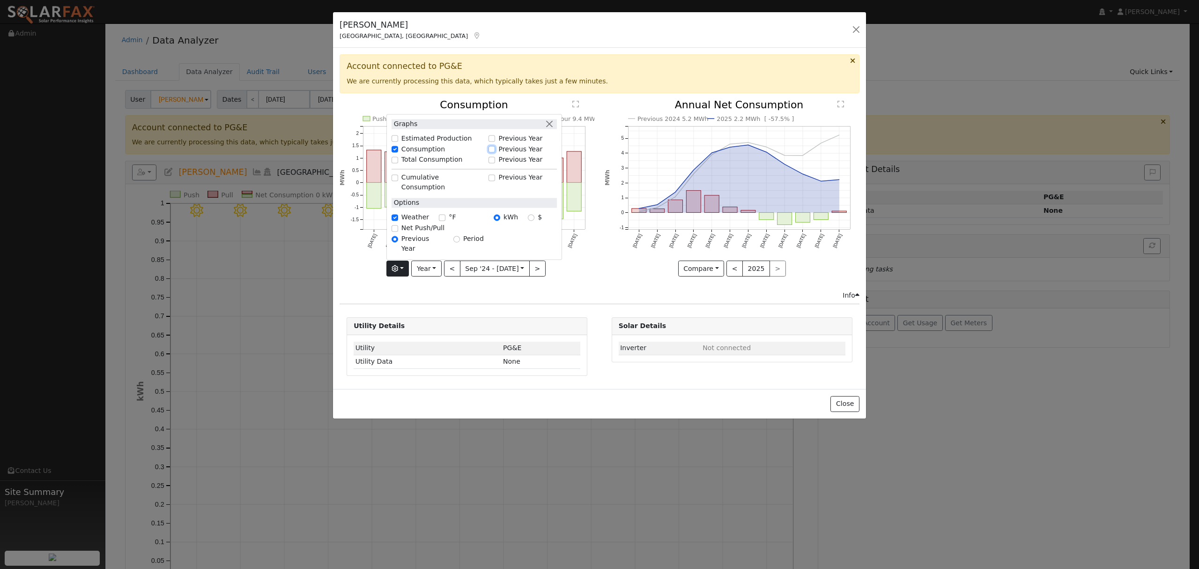
click at [495, 152] on input "Previous Year" at bounding box center [492, 149] width 7 height 7
checkbox input "true"
click at [600, 275] on div "Previous 2024 5.2 MWh 2025 2.2 MWh [ -57.5% ] Sep '24 Oct '24 Nov '24 Dec '24 J…" at bounding box center [732, 195] width 265 height 191
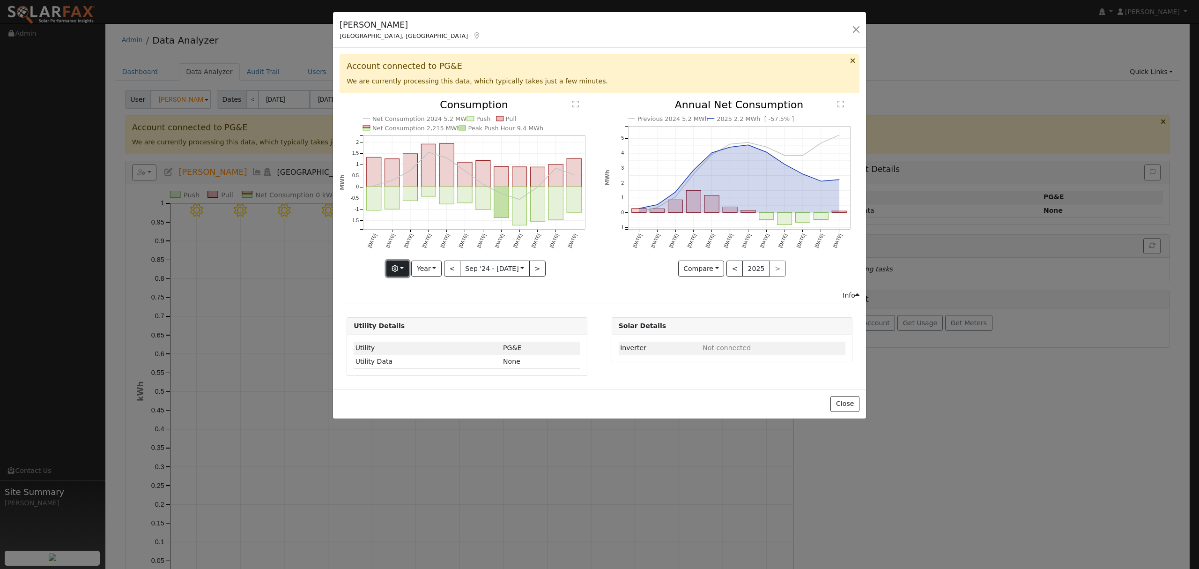
click at [393, 262] on button "button" at bounding box center [397, 268] width 23 height 16
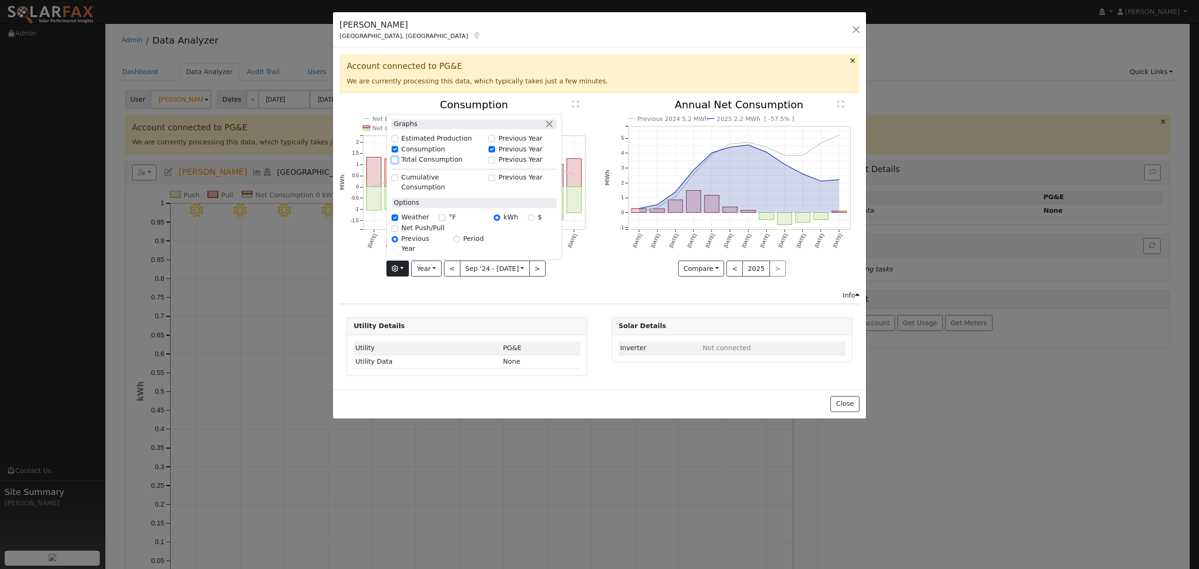
click at [394, 163] on input "Total Consumption" at bounding box center [395, 159] width 7 height 7
checkbox input "true"
click at [495, 163] on input "Previous Year" at bounding box center [492, 159] width 7 height 7
checkbox input "true"
checkbox input "false"
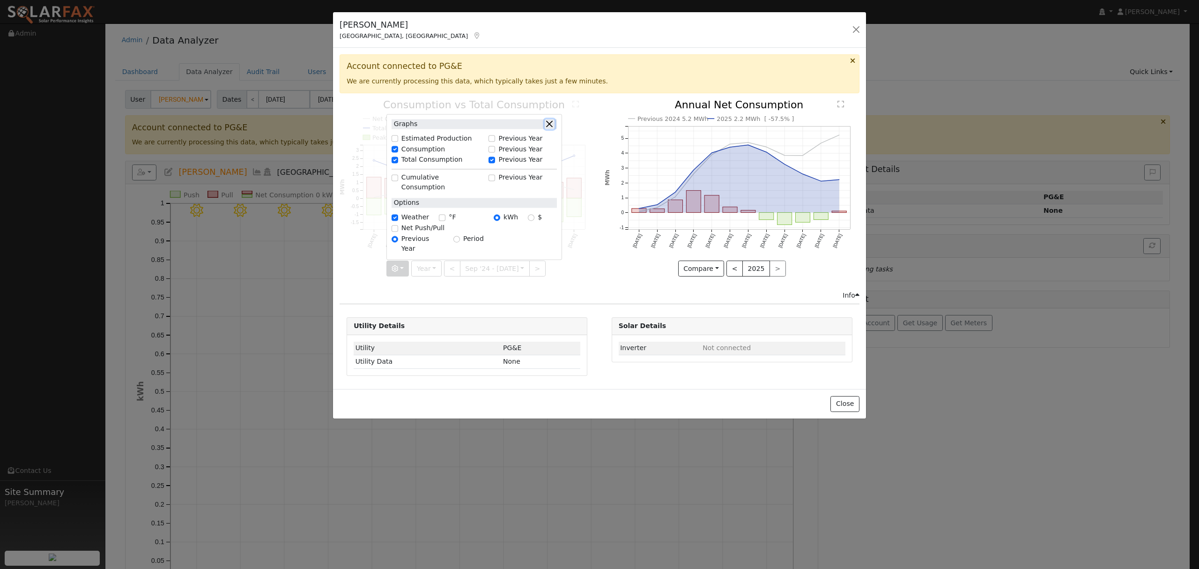
click at [550, 129] on button "button" at bounding box center [550, 124] width 10 height 10
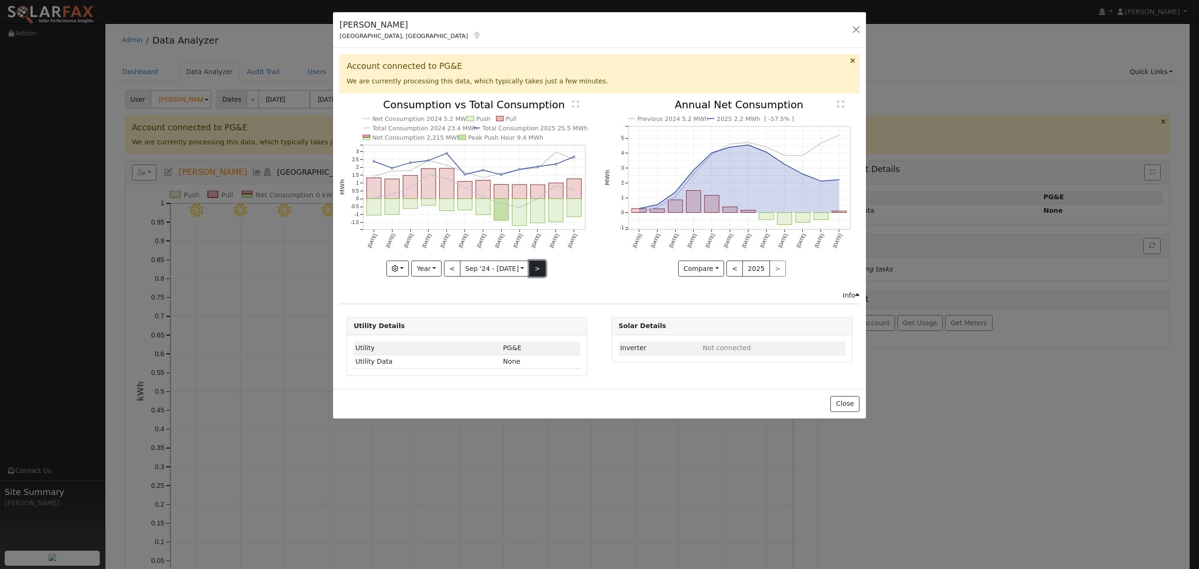
click at [535, 272] on button ">" at bounding box center [537, 268] width 16 height 16
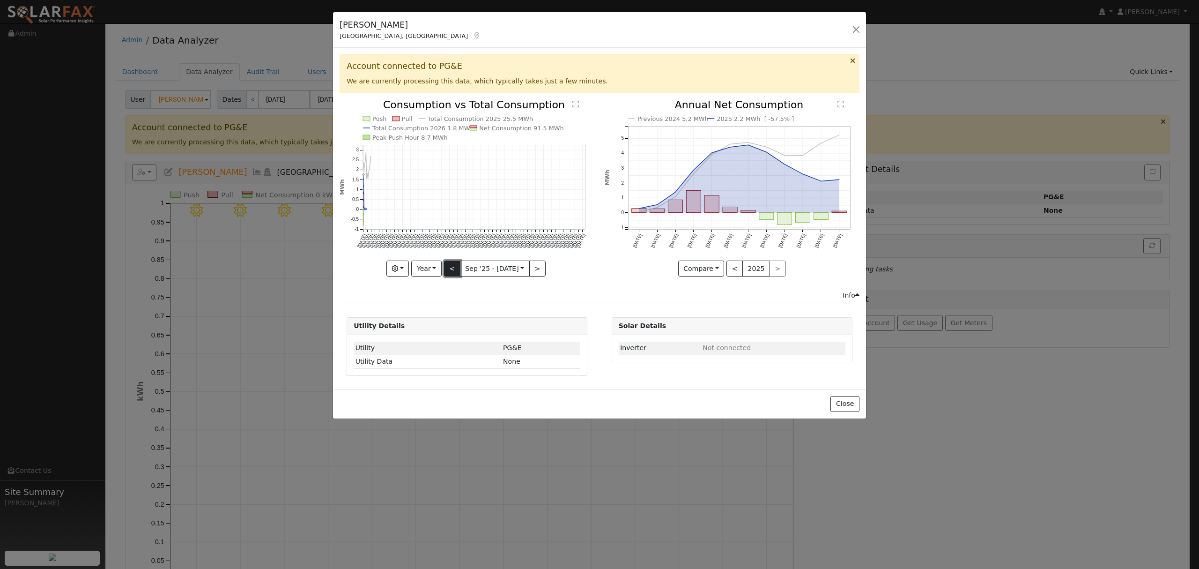
click at [454, 270] on button "<" at bounding box center [452, 268] width 16 height 16
type input "2024-09-01"
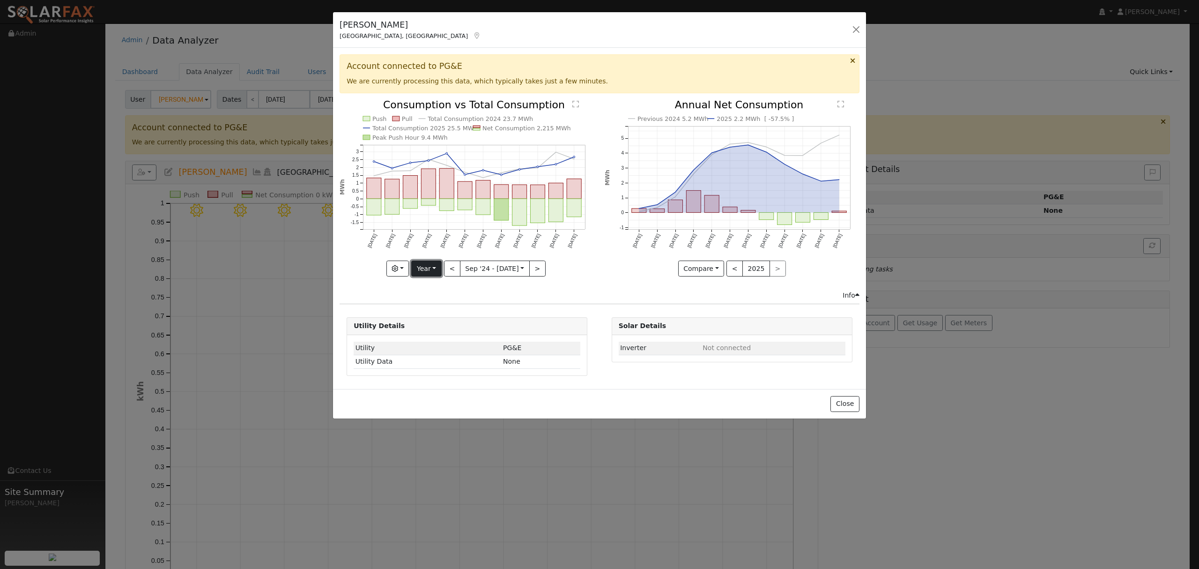
click at [431, 267] on button "Year" at bounding box center [426, 268] width 30 height 16
click at [406, 268] on button "button" at bounding box center [397, 268] width 23 height 16
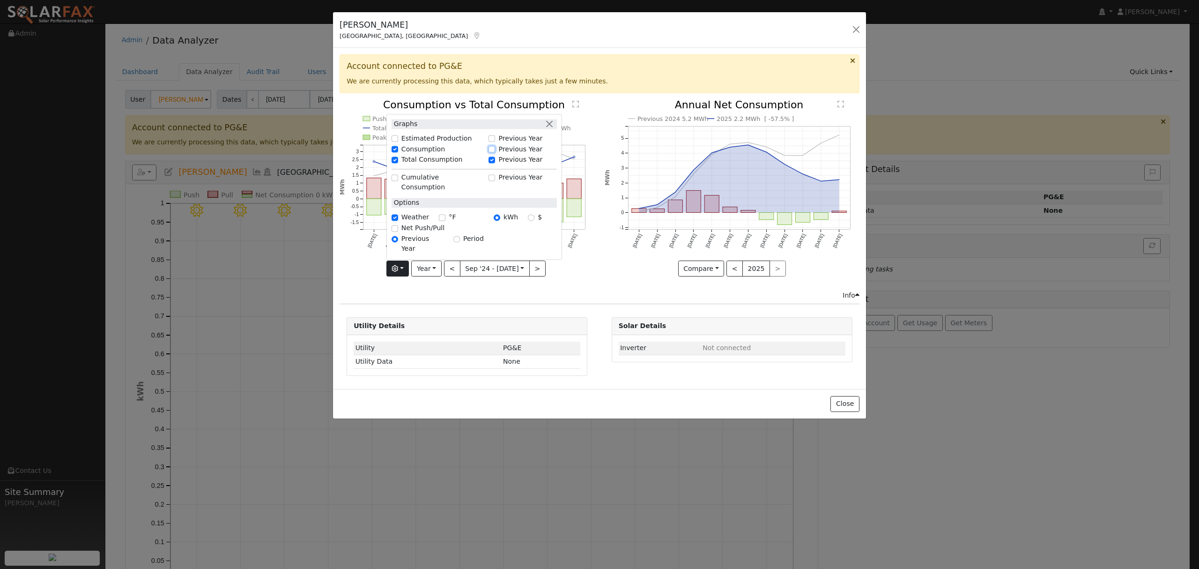
click at [495, 152] on input "Previous Year" at bounding box center [492, 149] width 7 height 7
checkbox input "true"
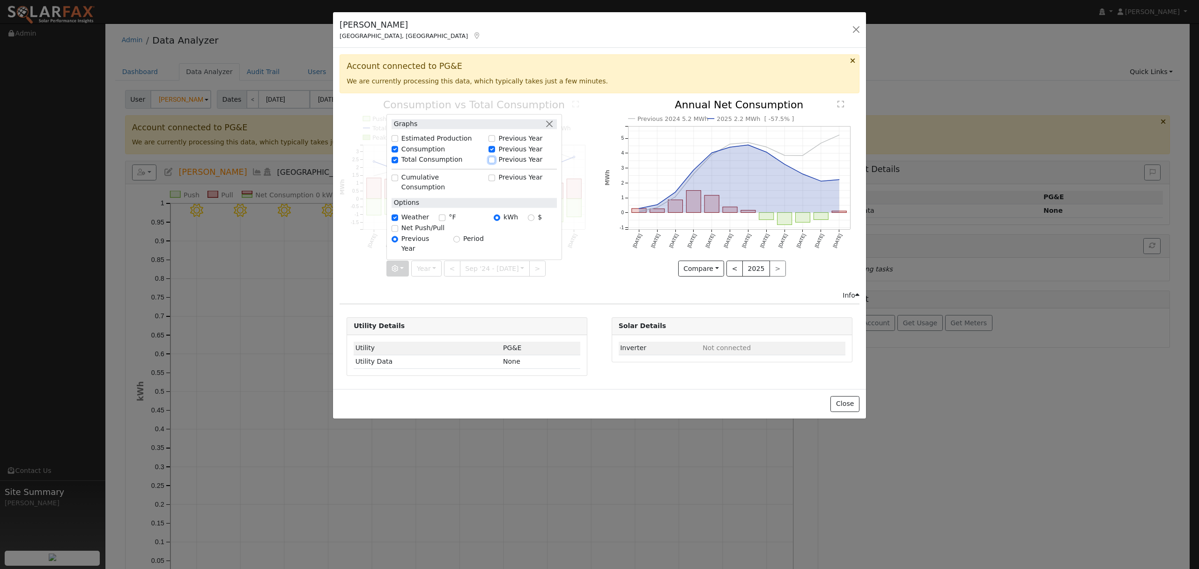
click at [494, 163] on input "Previous Year" at bounding box center [492, 159] width 7 height 7
checkbox input "true"
checkbox input "false"
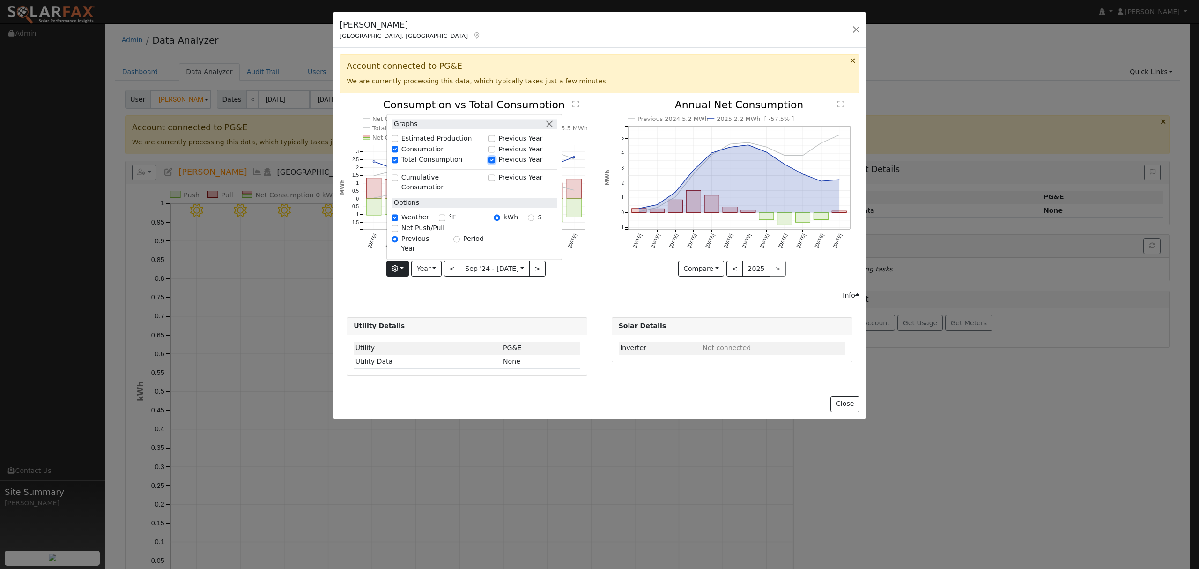
click at [495, 163] on input "Previous Year" at bounding box center [492, 159] width 7 height 7
checkbox input "false"
click at [398, 163] on input "Total Consumption" at bounding box center [395, 159] width 7 height 7
checkbox input "false"
click at [495, 152] on input "Previous Year" at bounding box center [492, 149] width 7 height 7
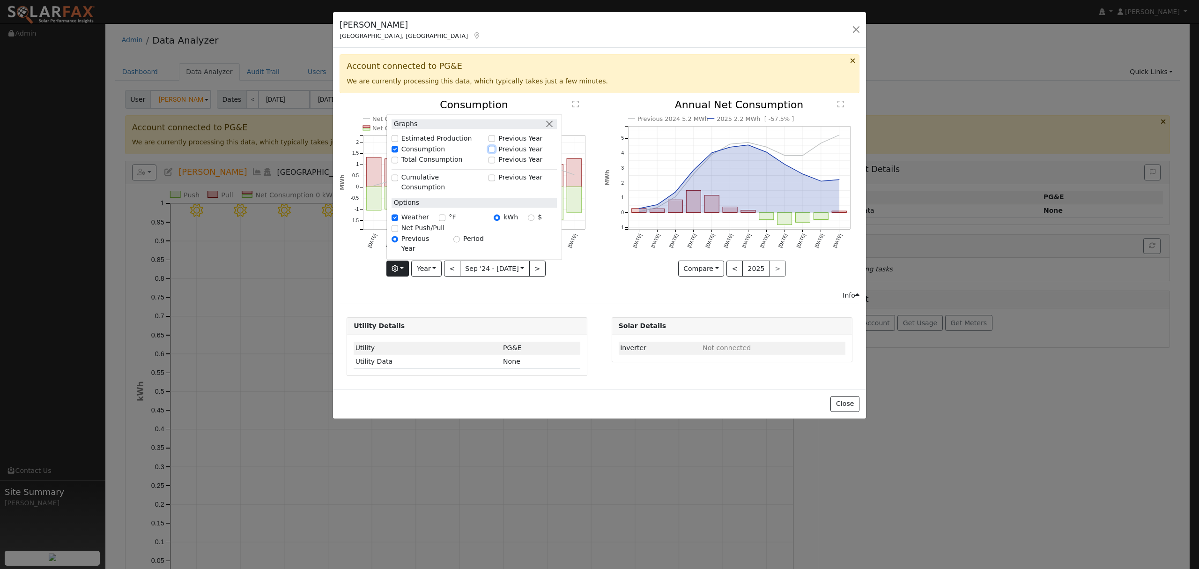
checkbox input "true"
click at [567, 289] on div "Net Consumption 2024 5.2 MWh Push Pull Net Consumption 2,215 MWh Peak Push Hour…" at bounding box center [467, 195] width 265 height 191
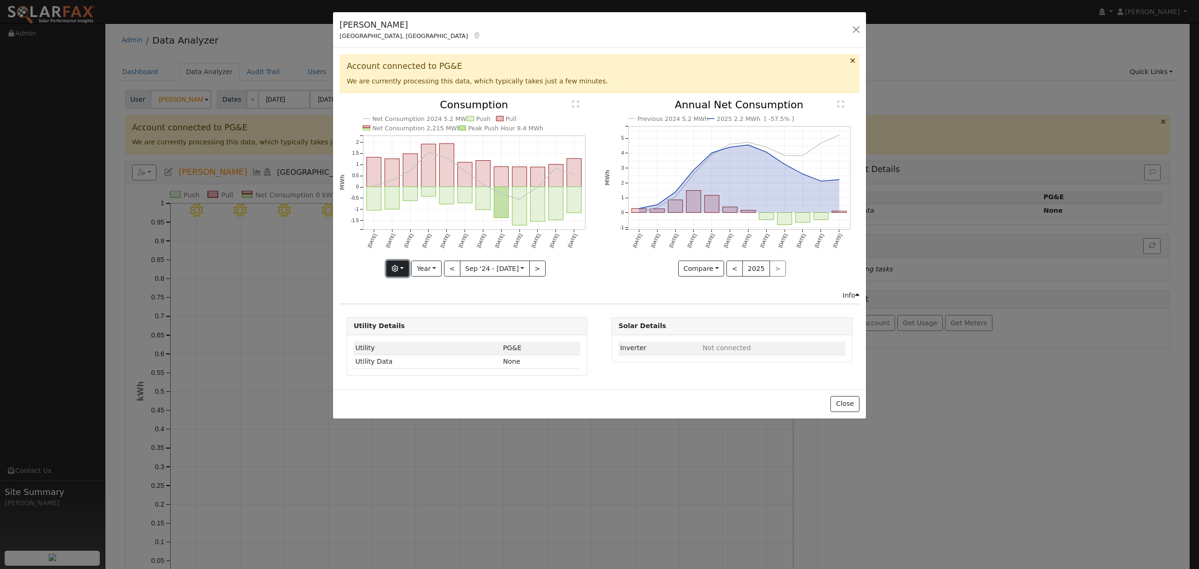
click at [403, 270] on button "button" at bounding box center [397, 268] width 23 height 16
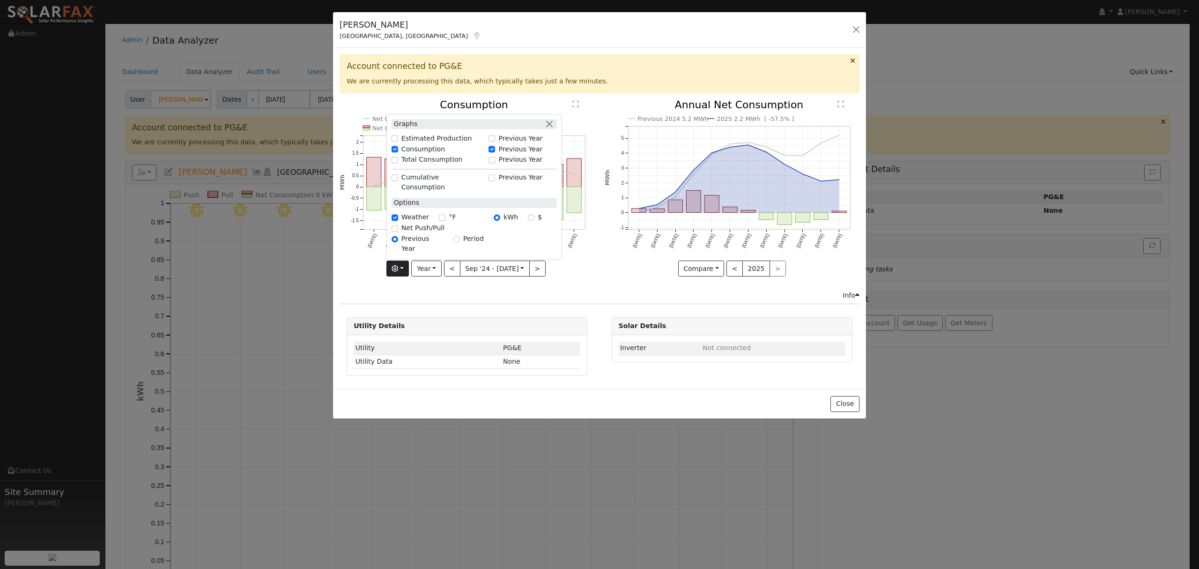
click at [456, 298] on div "Info" at bounding box center [600, 295] width 530 height 10
